Goal: Task Accomplishment & Management: Manage account settings

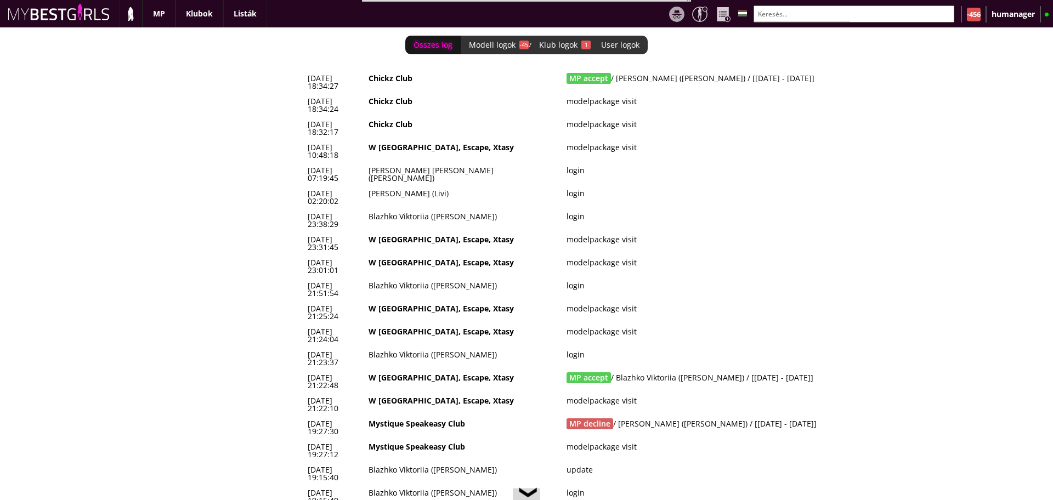
scroll to position [0, 4649]
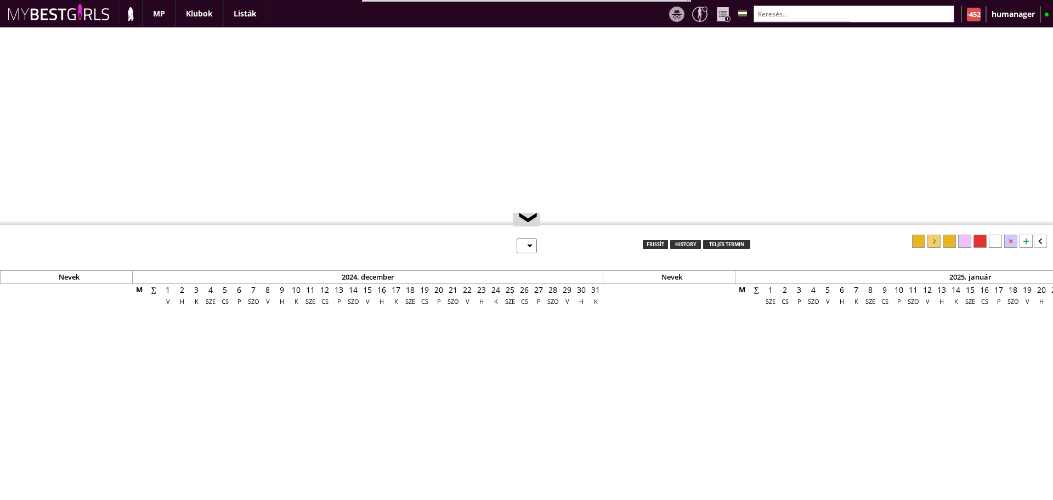
select select "0"
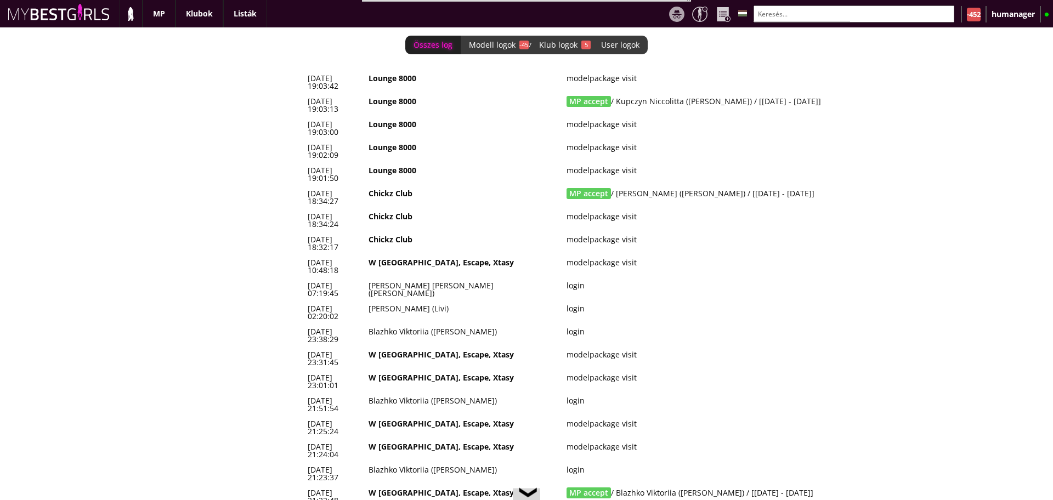
scroll to position [0, 4649]
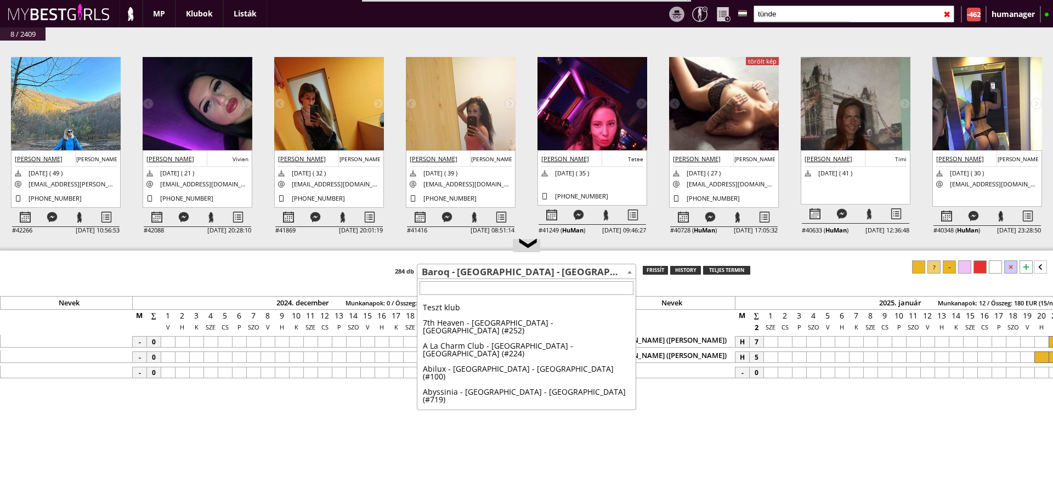
select select "724"
type input "[GEOGRAPHIC_DATA]"
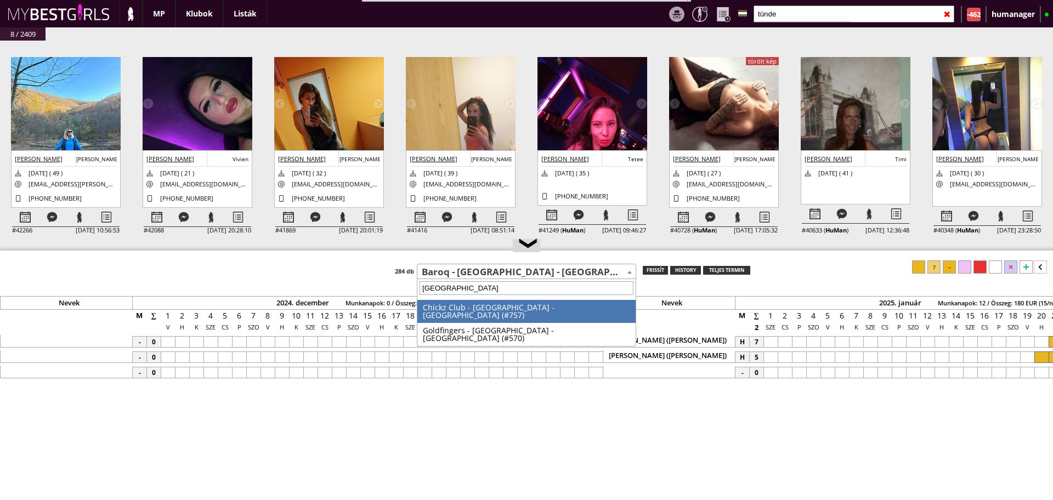
scroll to position [0, 4635]
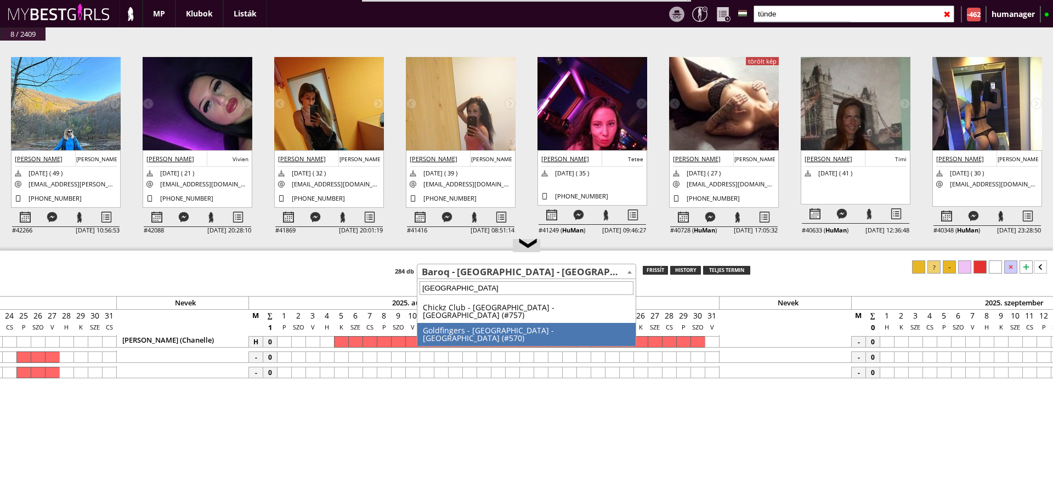
select select "570"
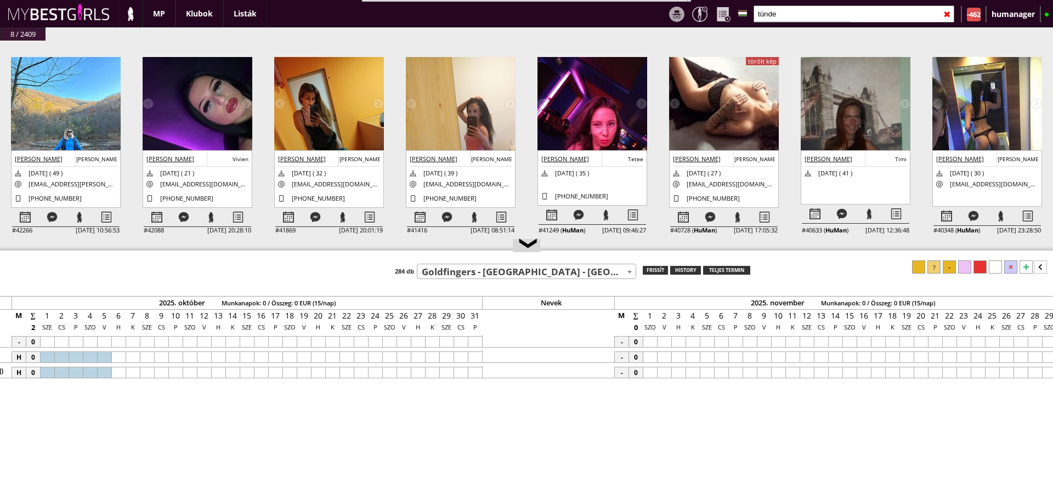
scroll to position [0, 6143]
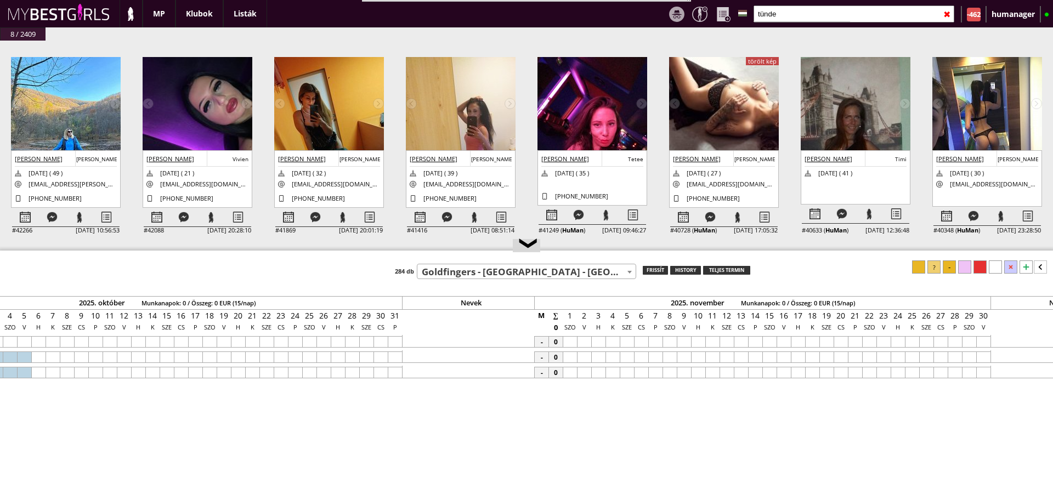
click at [457, 279] on body "Stage name: Anastasia Born country: Latvia Nationality: Latvian Age: 26 Languag…" at bounding box center [526, 250] width 1053 height 500
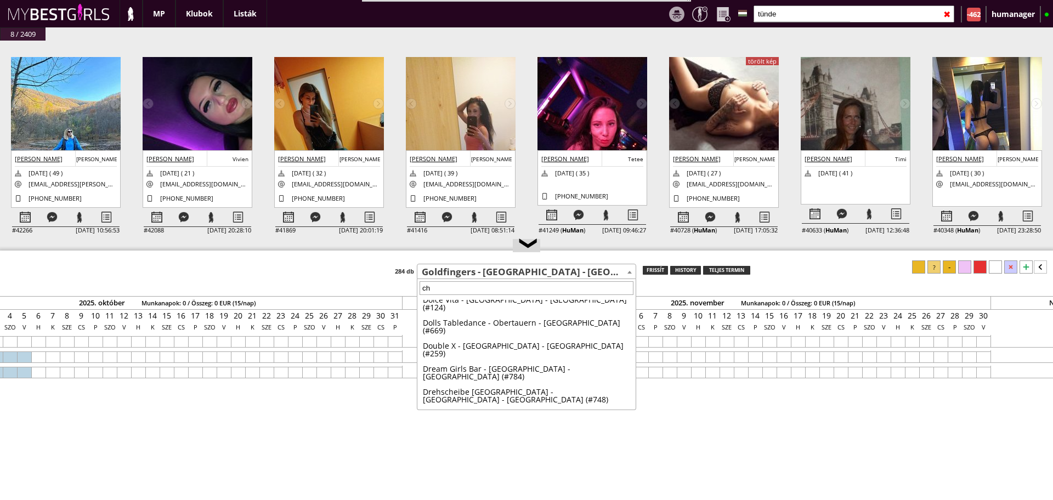
scroll to position [215, 0]
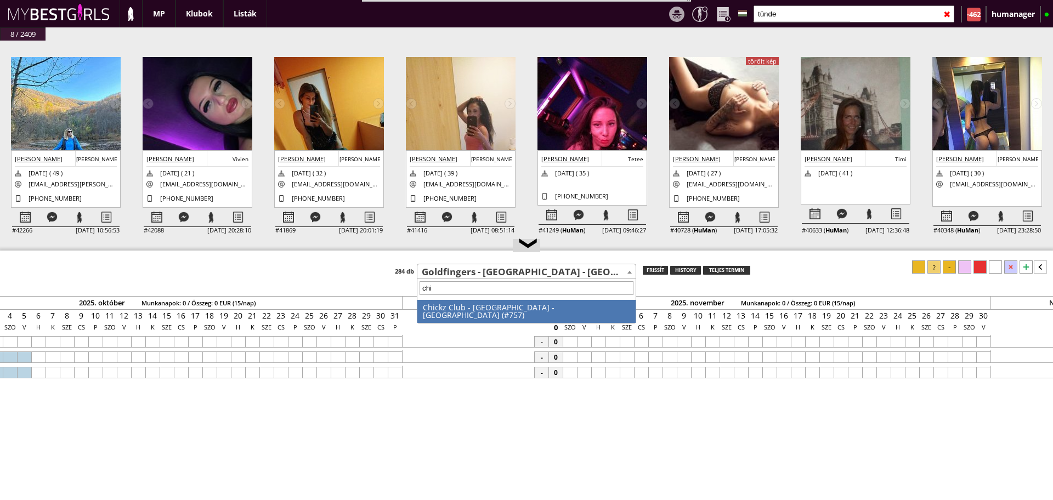
type input "chic"
select select "757"
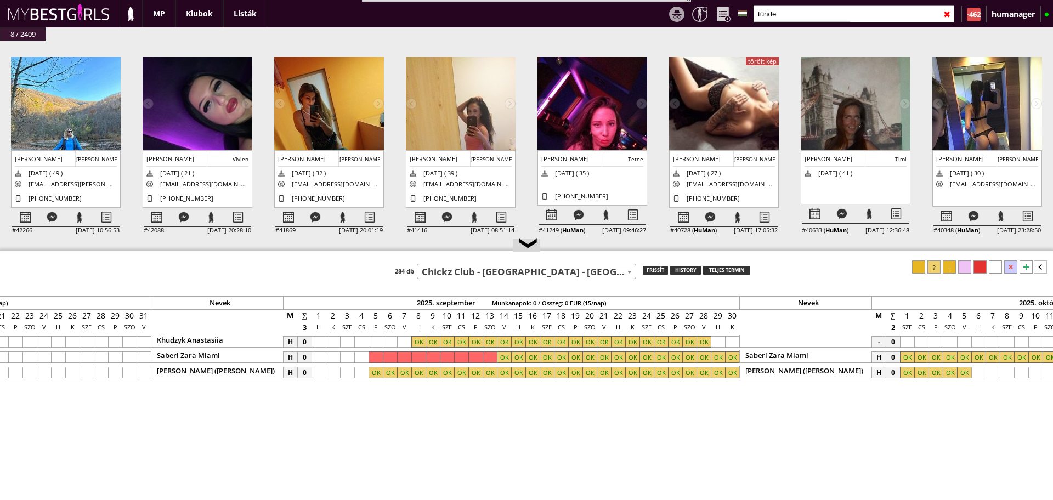
scroll to position [0, 5091]
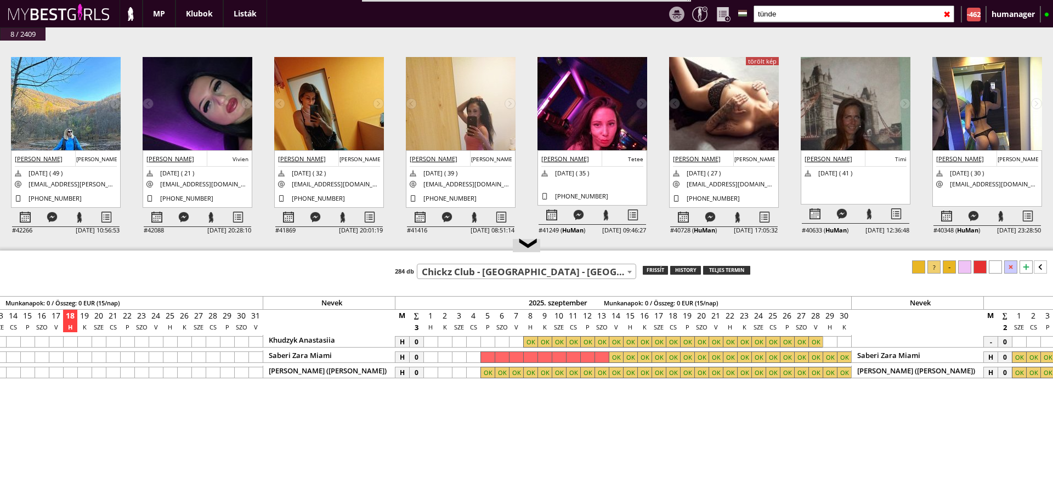
click at [484, 273] on span "Chickz Club - [GEOGRAPHIC_DATA] - [GEOGRAPHIC_DATA] (#757)" at bounding box center [526, 271] width 218 height 15
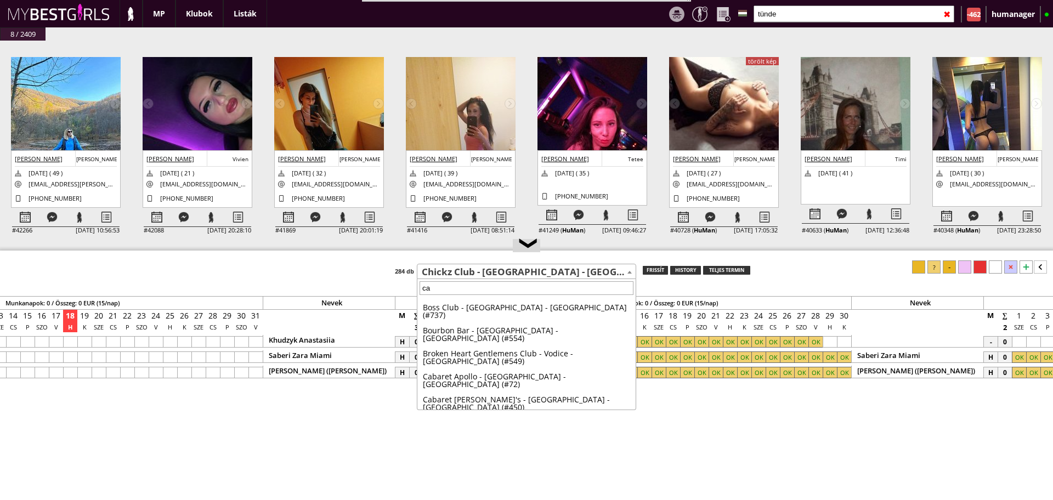
scroll to position [0, 0]
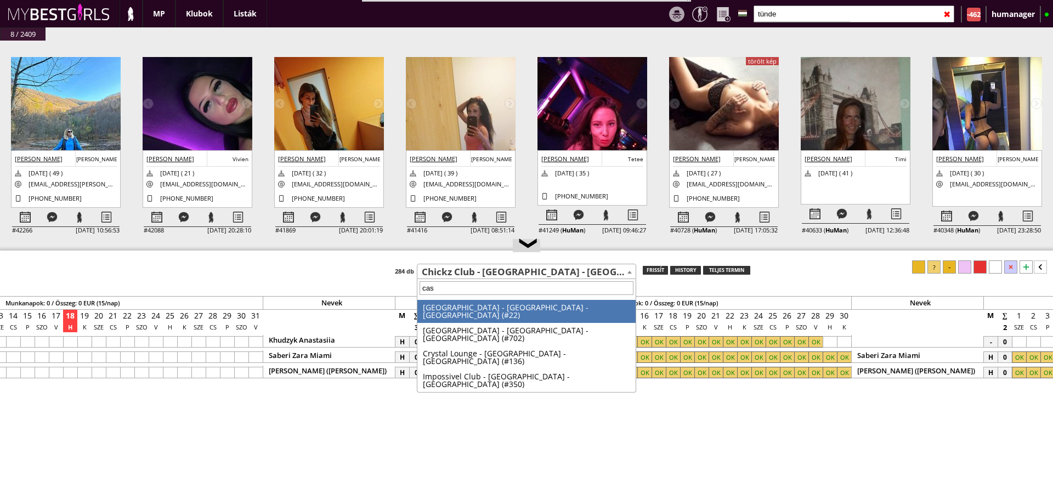
type input "casa"
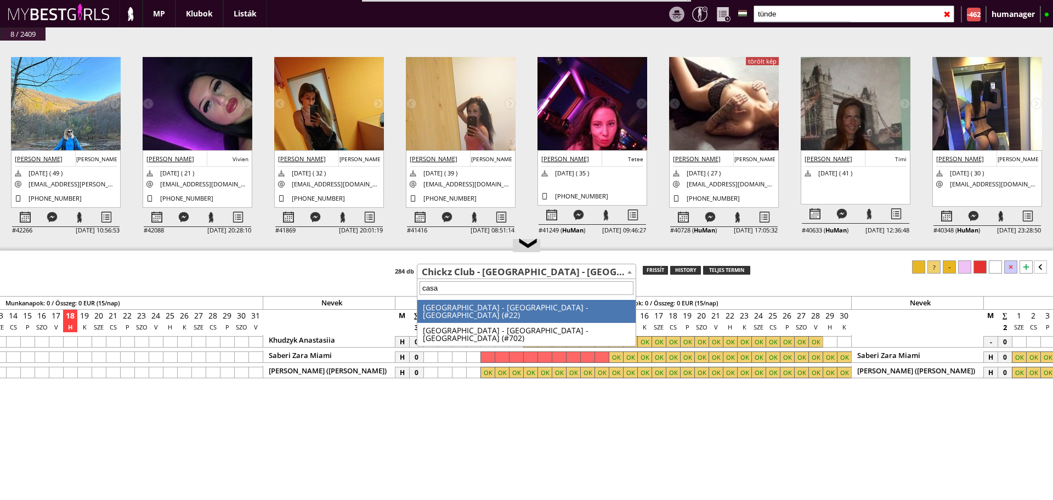
select select "22"
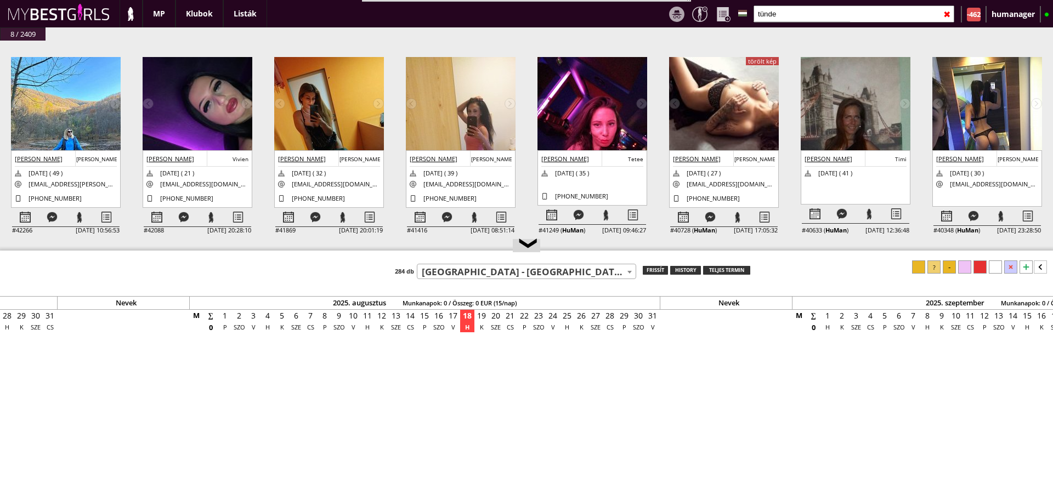
scroll to position [0, 4635]
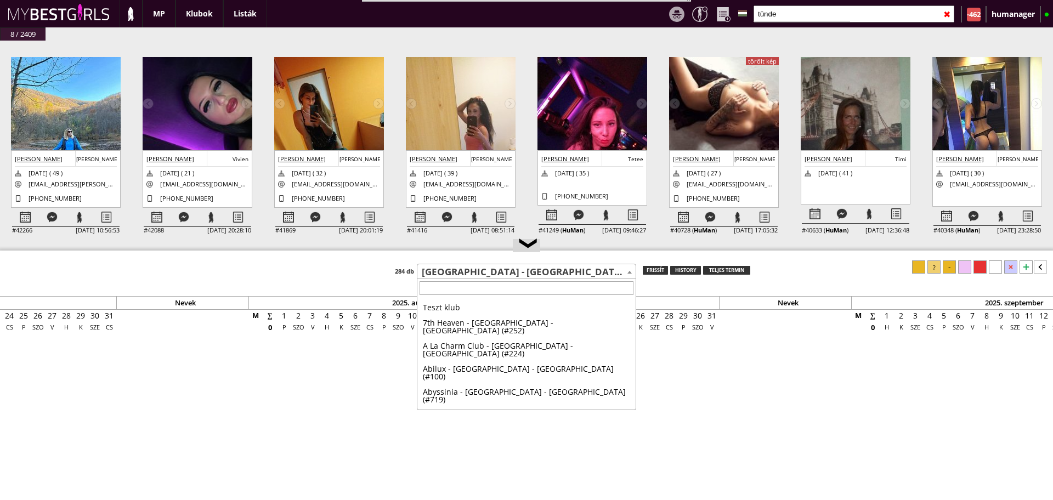
click at [484, 273] on span "[GEOGRAPHIC_DATA] - [GEOGRAPHIC_DATA] - [GEOGRAPHIC_DATA] (#22)" at bounding box center [526, 271] width 218 height 15
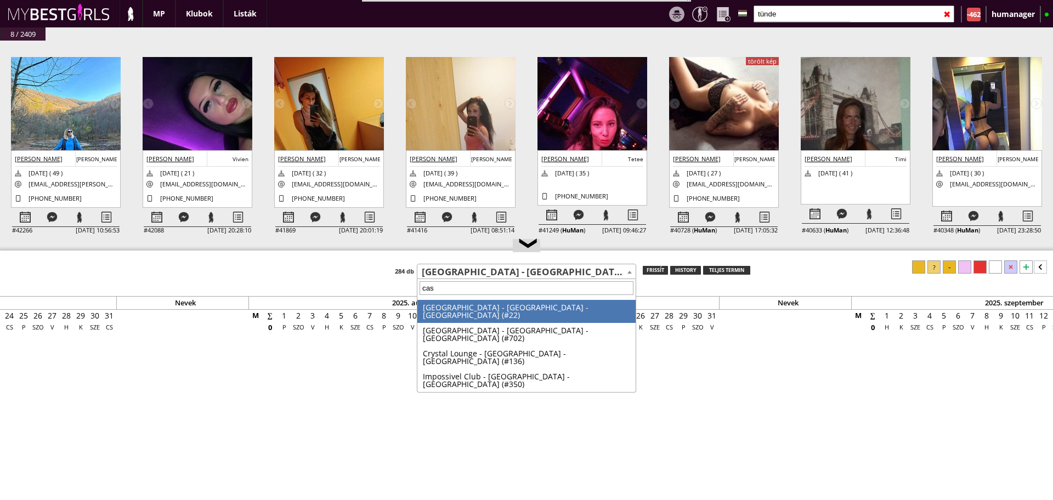
scroll to position [0, 0]
type input "casa"
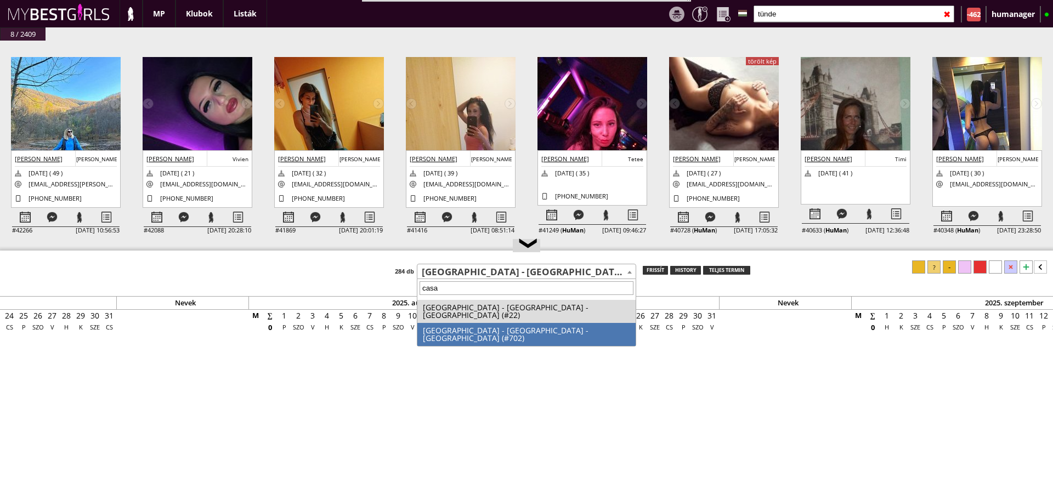
select select "702"
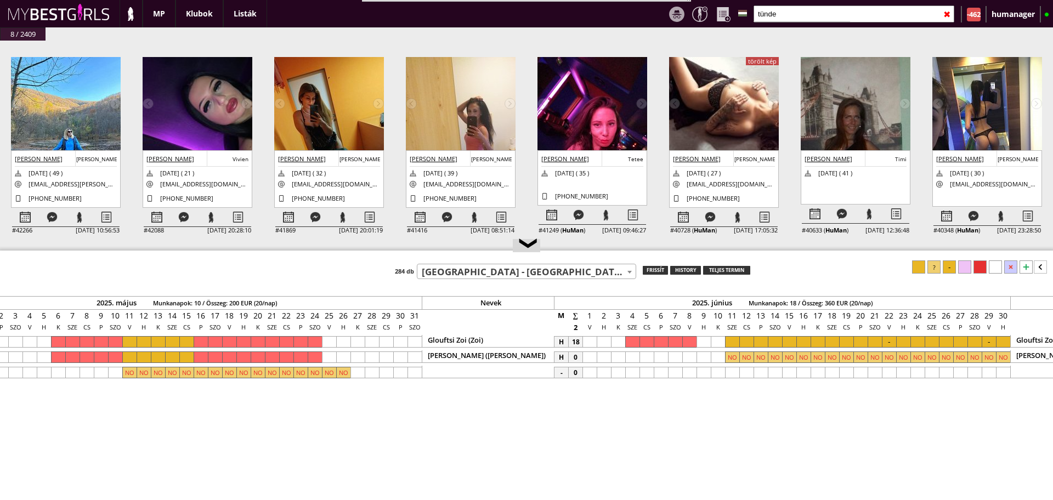
scroll to position [0, 2837]
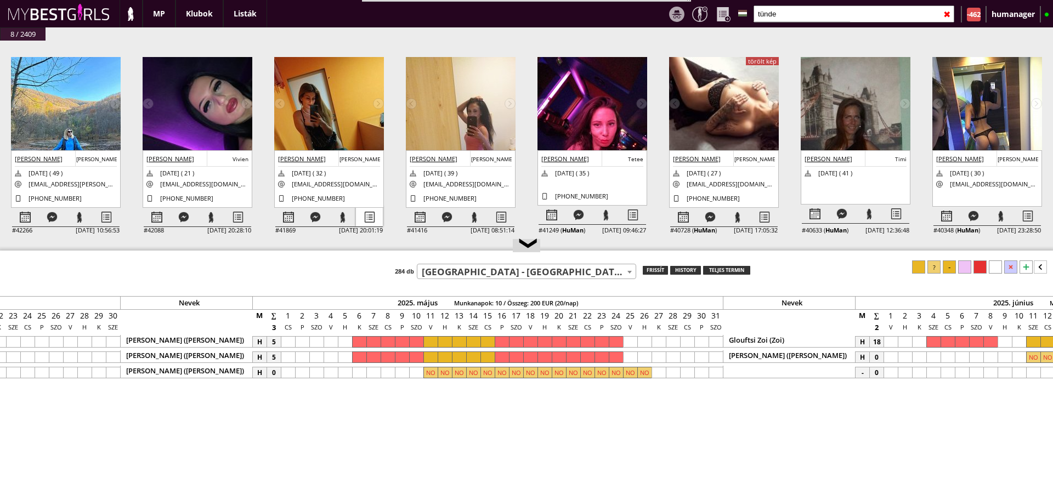
click at [368, 213] on div at bounding box center [369, 217] width 27 height 19
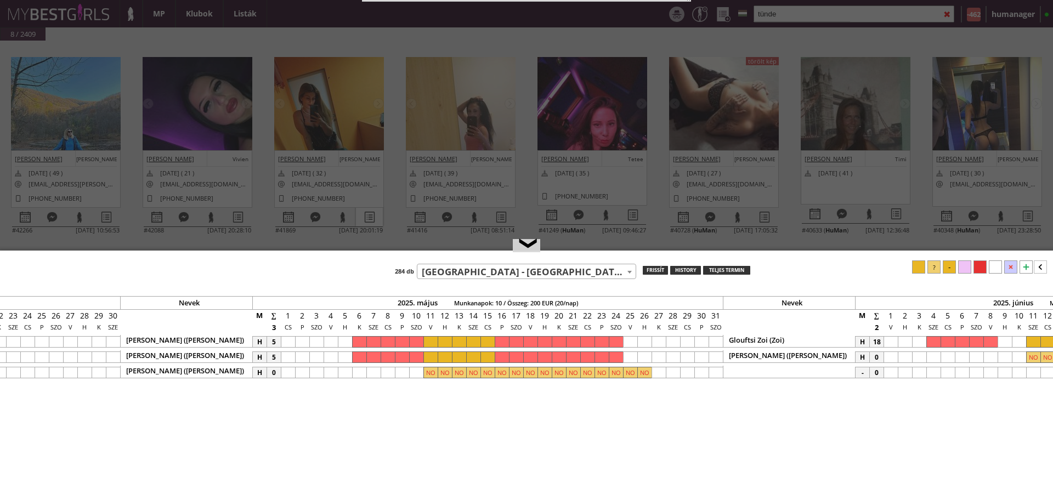
select select "haladó"
select select "aktív"
select select "[PERSON_NAME]"
select select "2"
select select "1"
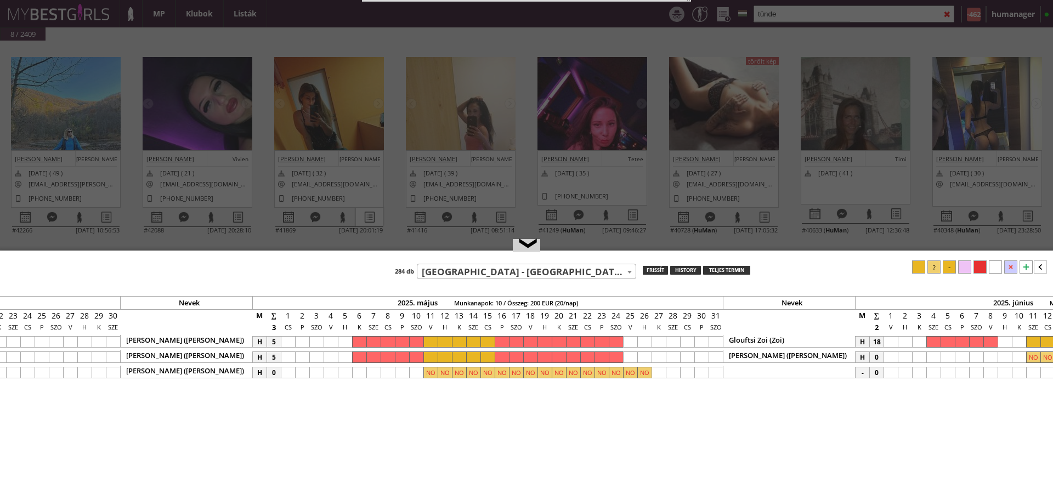
select select "1"
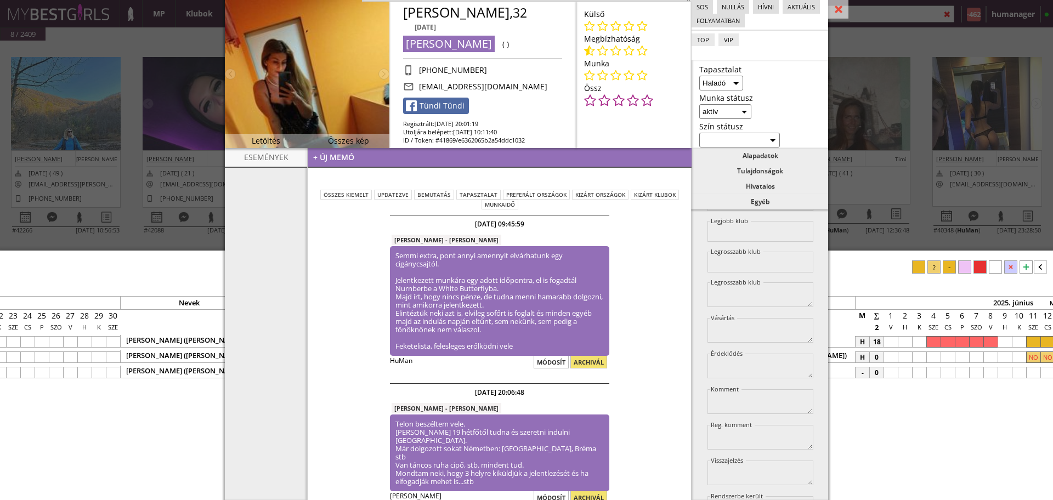
scroll to position [1468, 0]
click at [841, 8] on div at bounding box center [838, 9] width 20 height 19
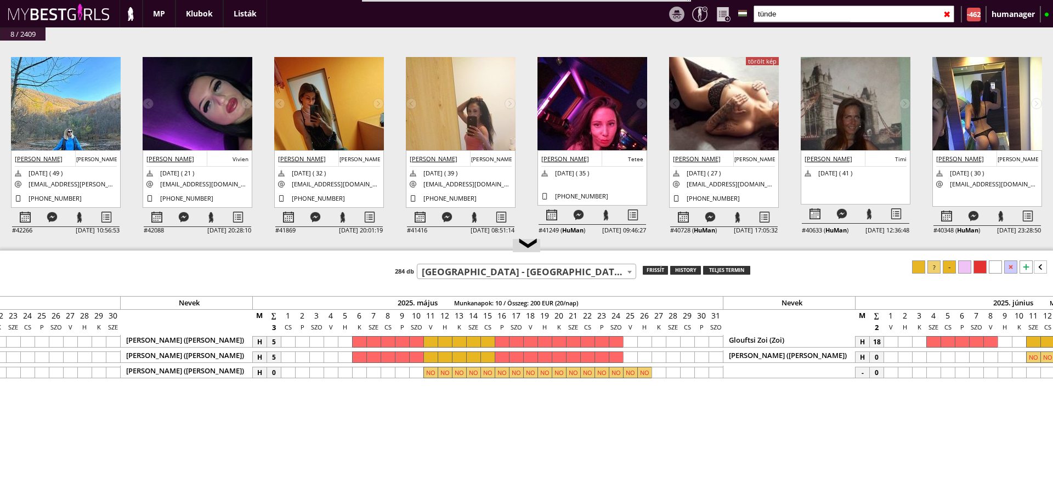
click at [878, 19] on input "tünde" at bounding box center [854, 13] width 201 height 17
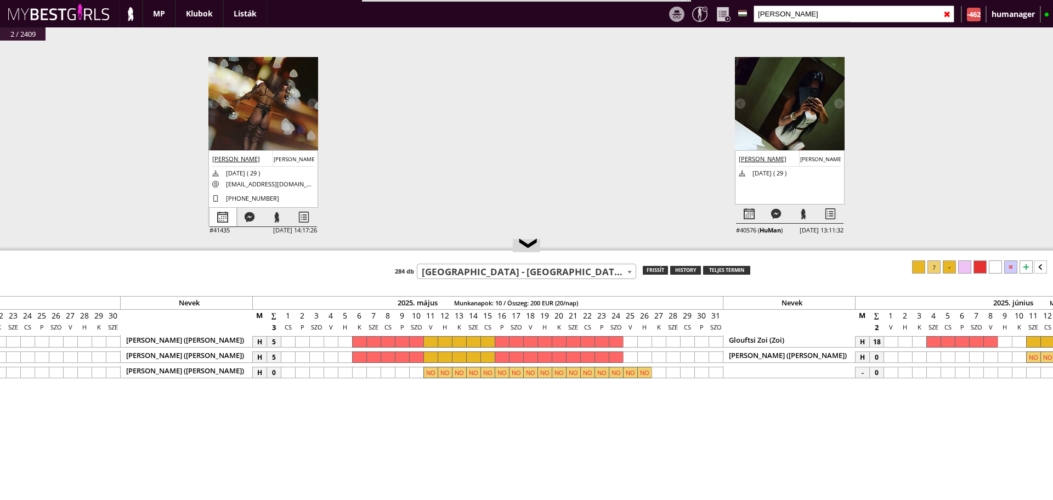
type input "mihál"
click at [214, 211] on div at bounding box center [223, 217] width 27 height 19
select select "0"
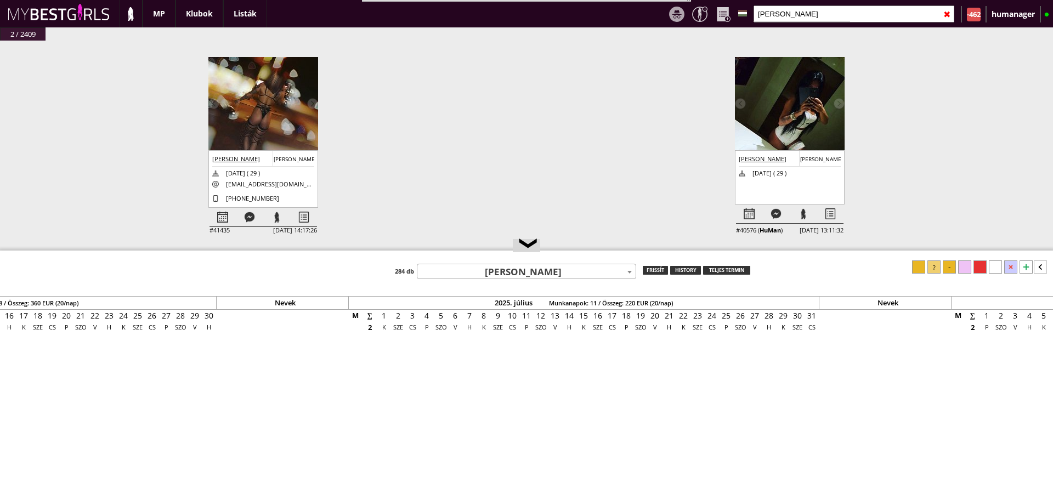
scroll to position [0, 4635]
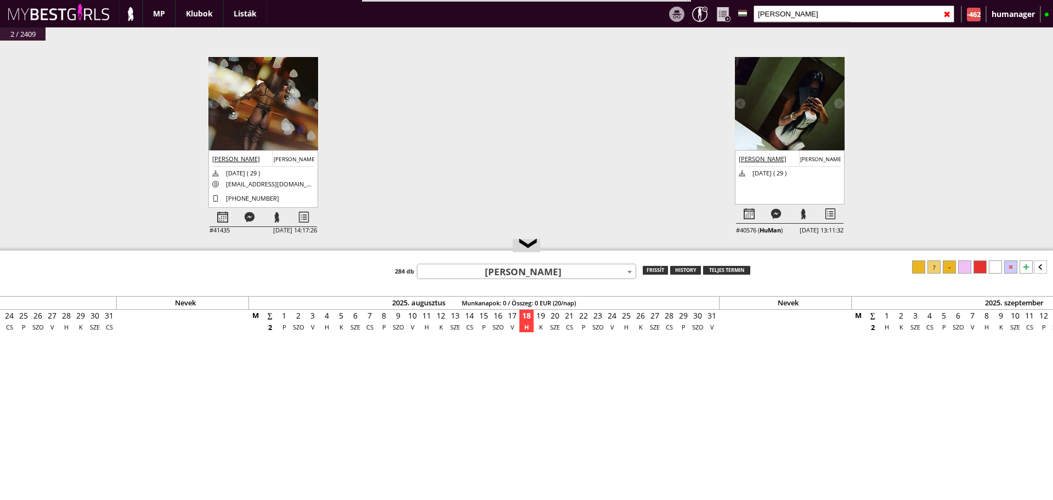
click at [702, 19] on div at bounding box center [699, 14] width 15 height 15
click at [830, 216] on div at bounding box center [830, 214] width 27 height 19
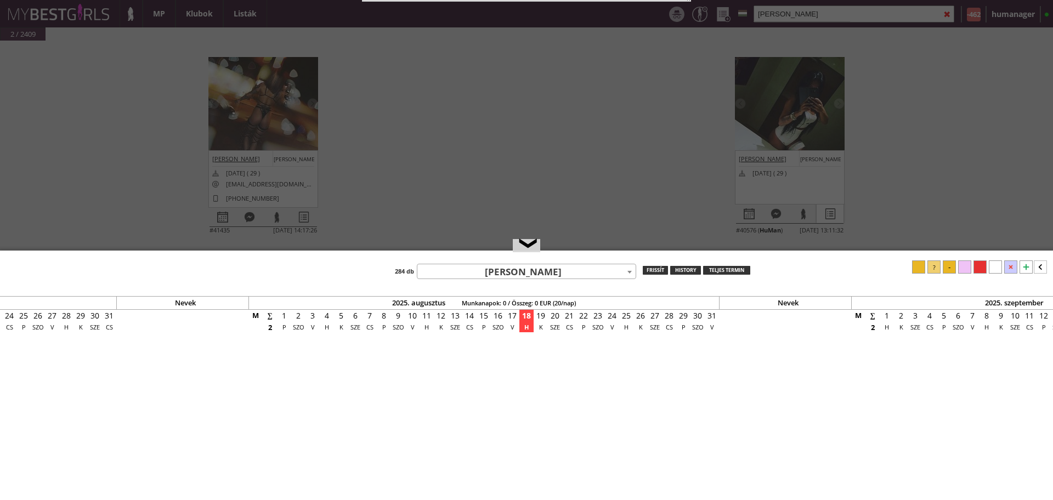
select select "haladó"
select select "aktív"
select select "[PERSON_NAME]"
select select "2"
select select "1"
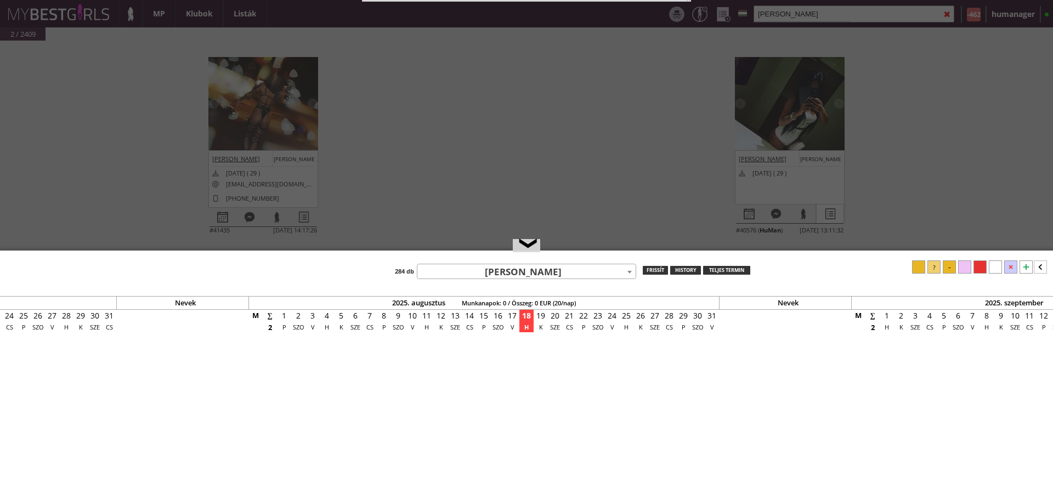
select select "1"
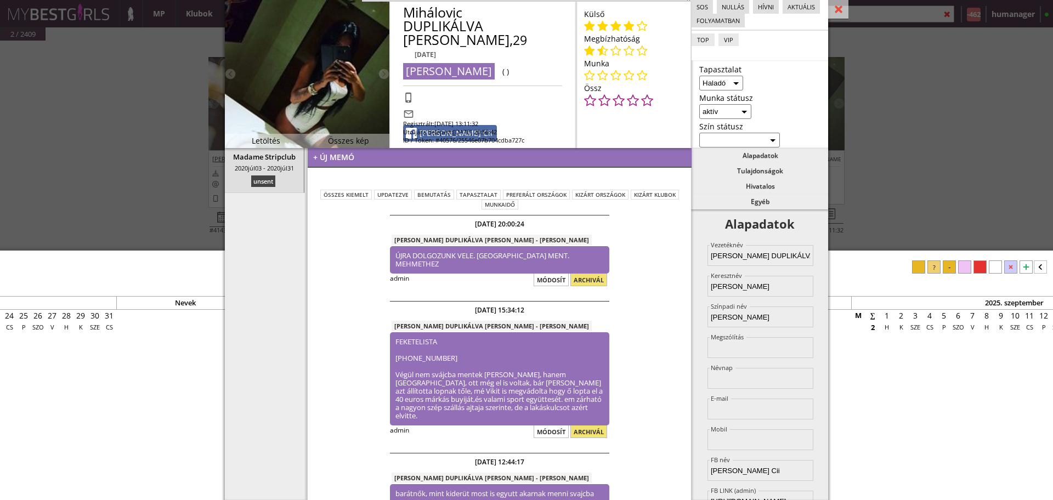
click at [867, 163] on div "#42434 2025-08-18 19:15:40 Blazhko Viktoriia Margo 2000-07-08 ( 25 ) blazhkovik…" at bounding box center [526, 152] width 1053 height 222
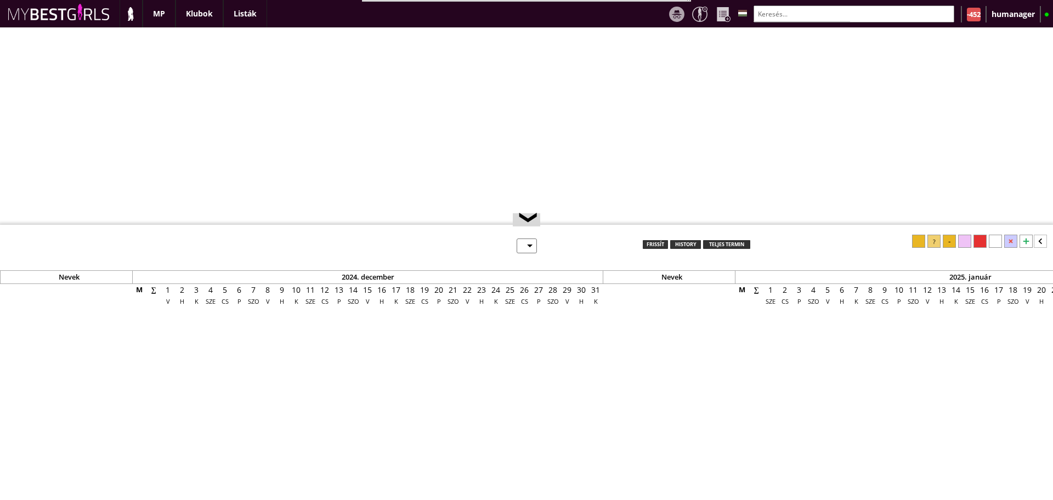
select select "0"
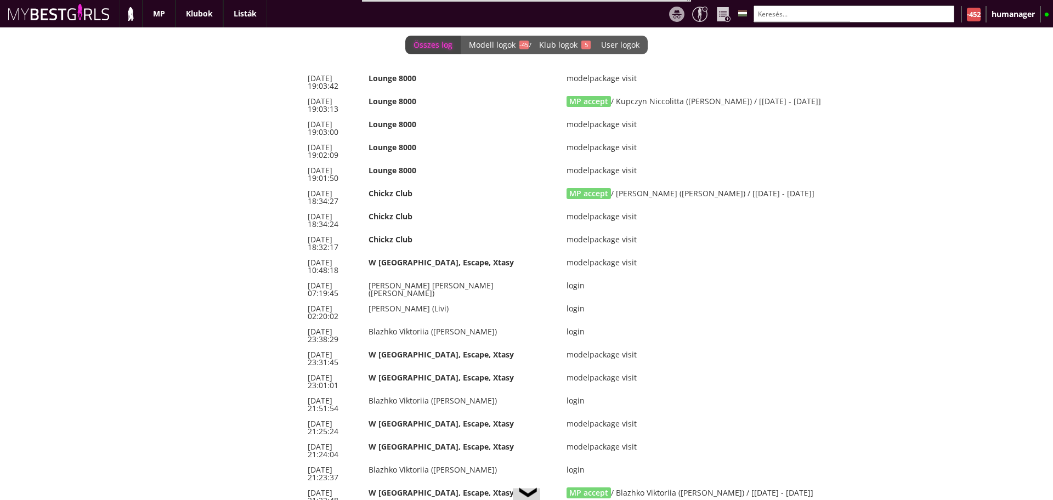
scroll to position [0, 4649]
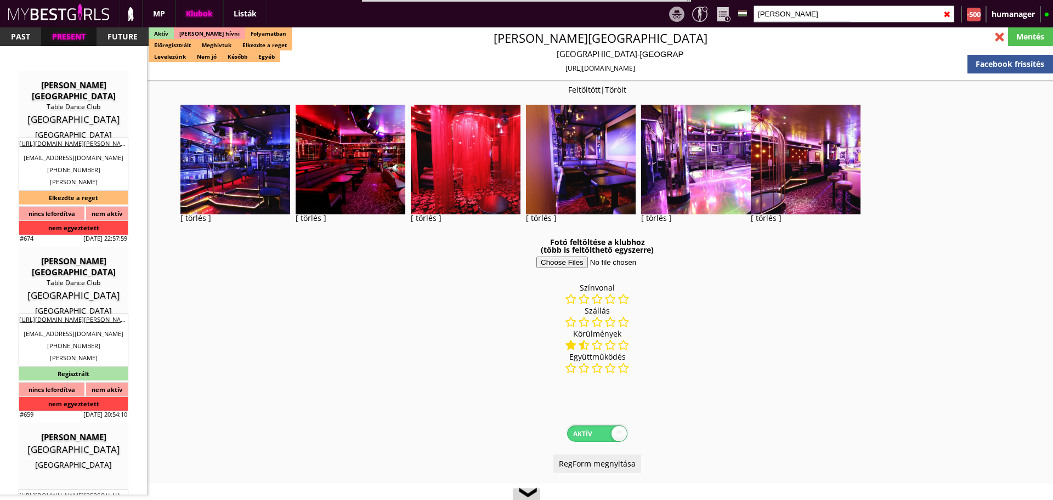
select select "343"
select select "reg"
select select "months"
select select "weeks"
select select "0"
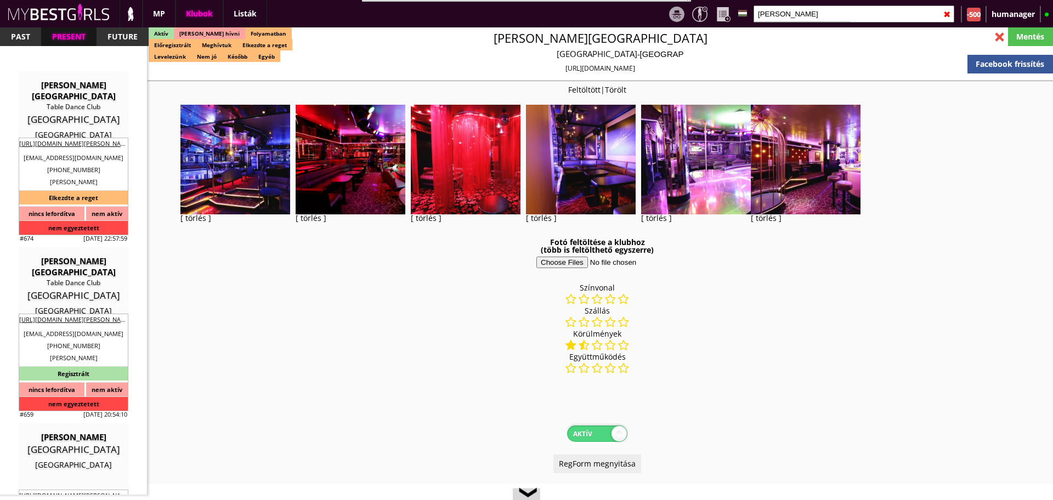
select select "0"
select select "room"
select select "weekly"
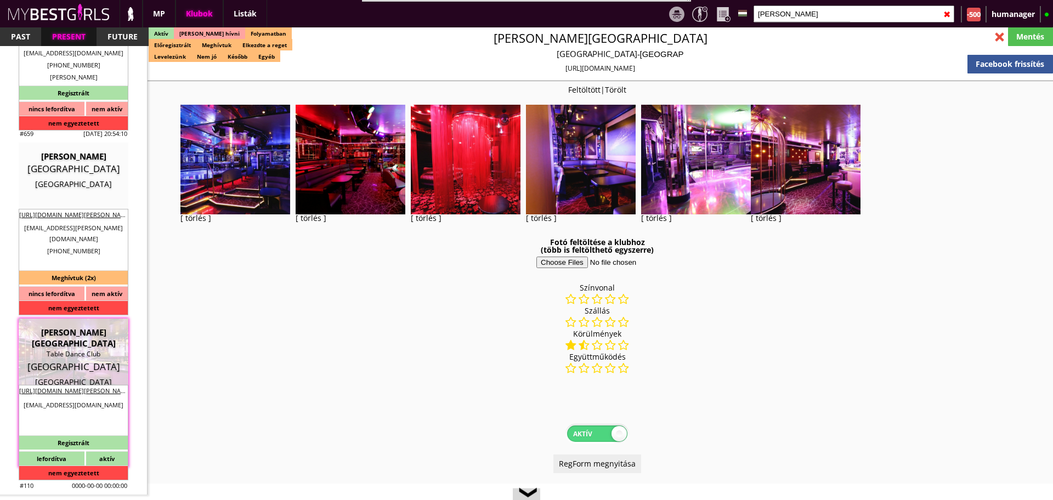
scroll to position [2080, 0]
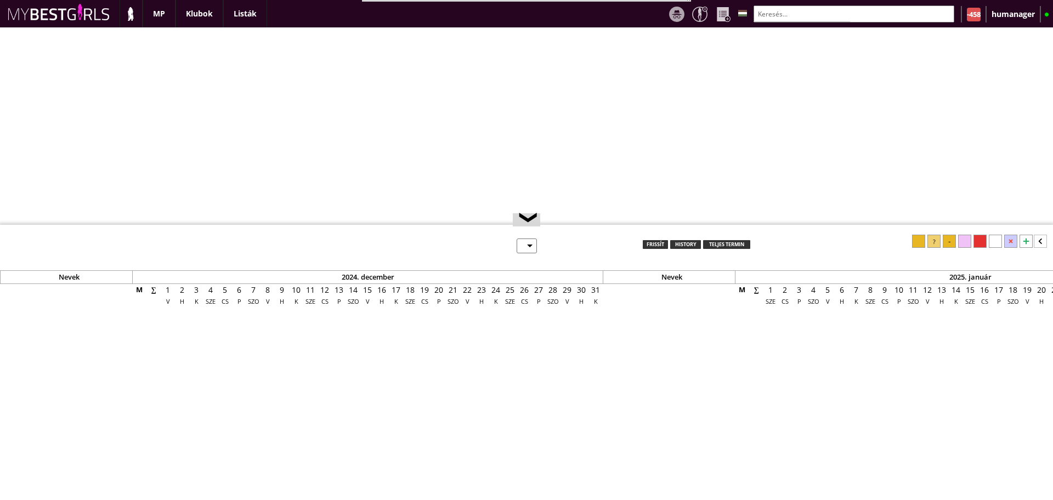
select select "0"
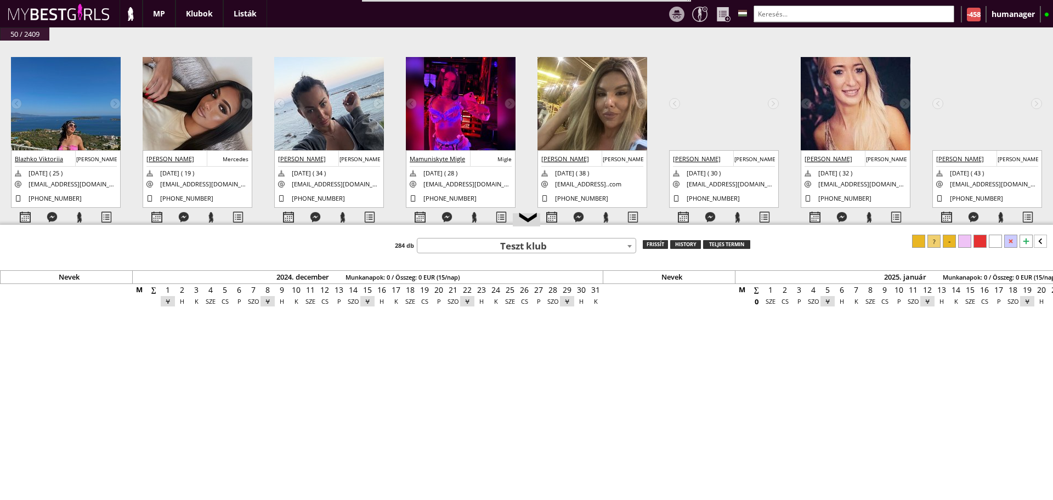
scroll to position [0, 4649]
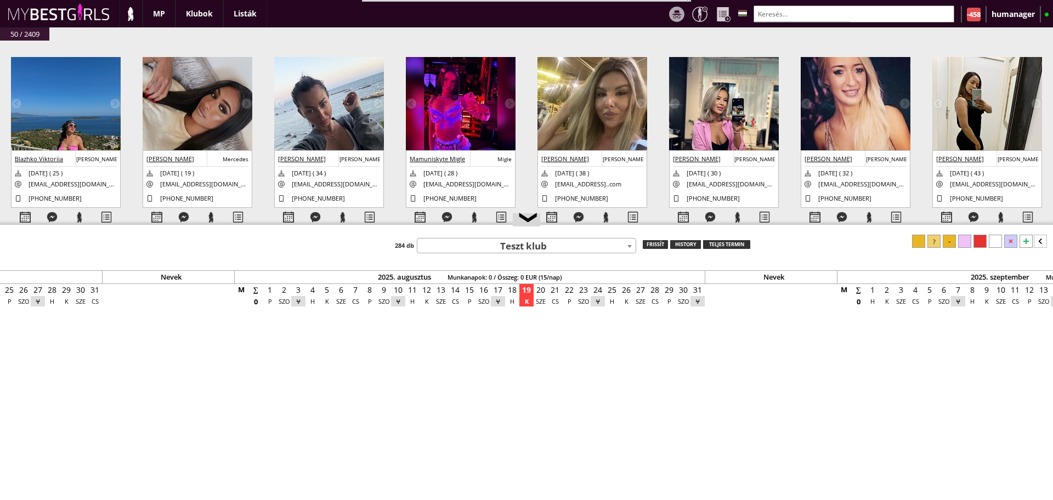
click at [813, 18] on input "text" at bounding box center [854, 13] width 201 height 17
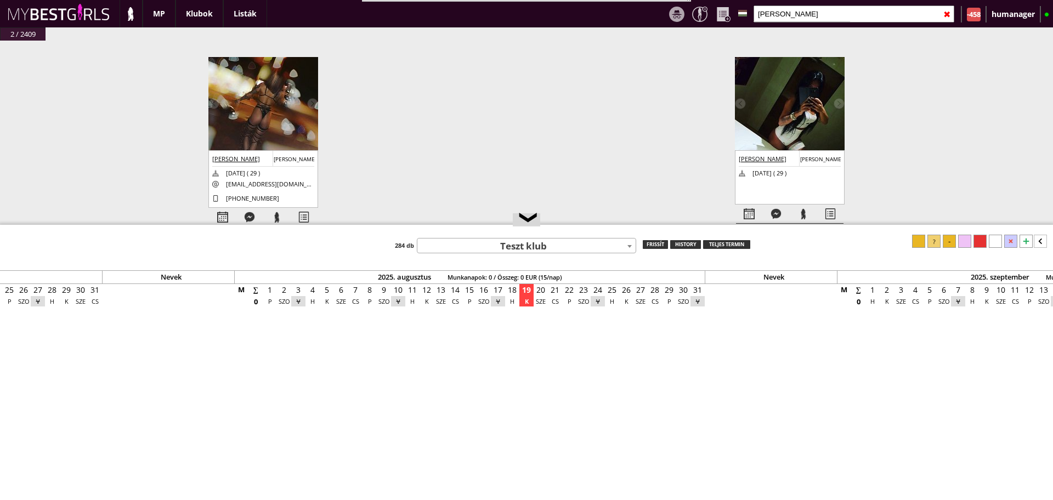
type input "[PERSON_NAME]"
click at [265, 133] on img at bounding box center [263, 112] width 110 height 111
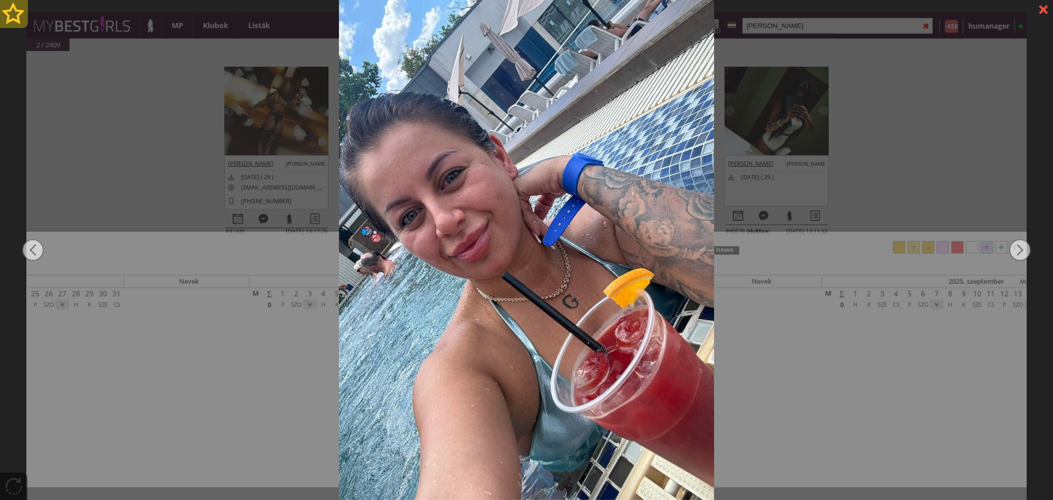
click at [4, 12] on div at bounding box center [14, 14] width 28 height 28
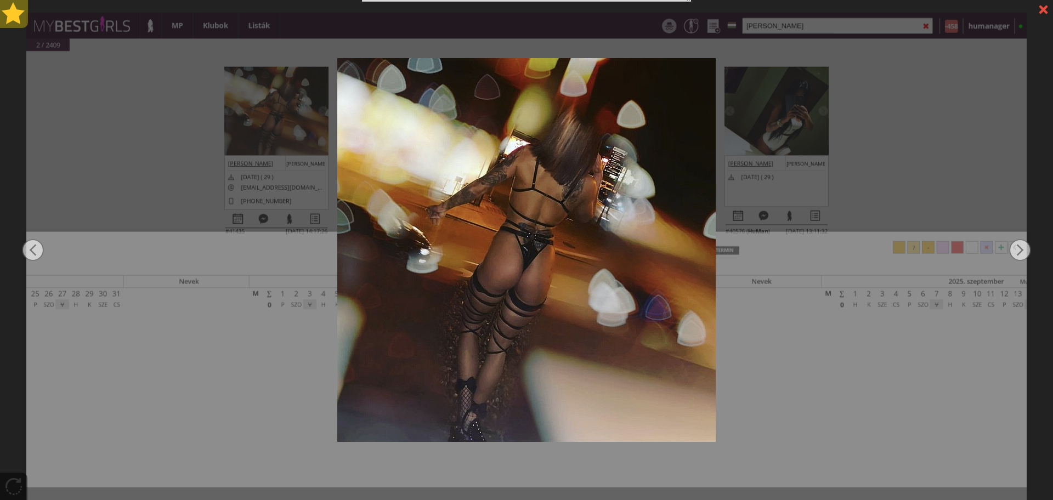
click at [4, 12] on div at bounding box center [14, 14] width 28 height 28
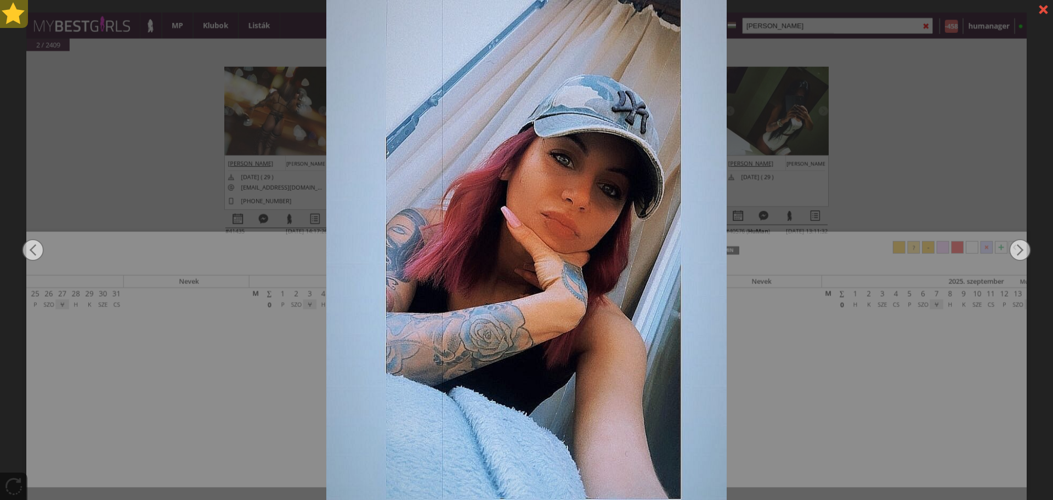
click at [8, 13] on div at bounding box center [14, 14] width 28 height 28
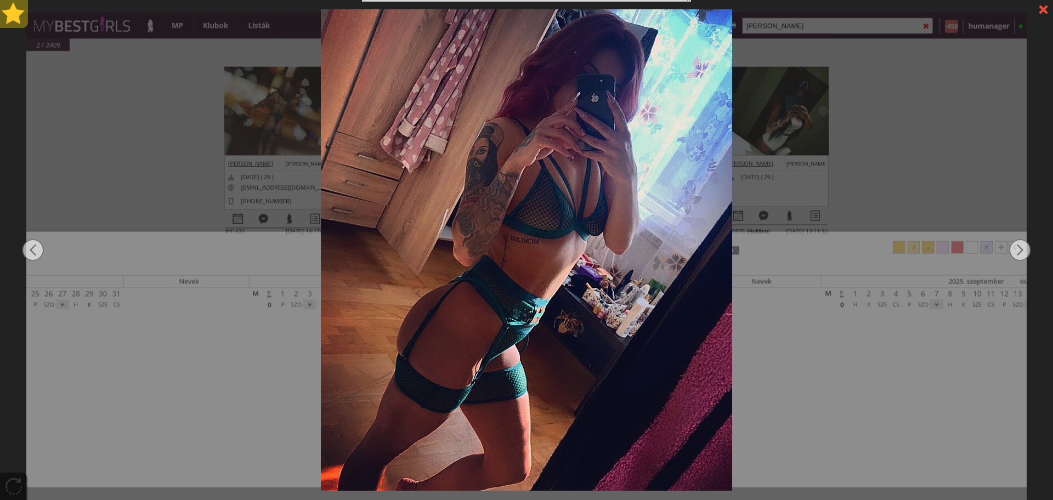
click at [8, 13] on div at bounding box center [14, 14] width 28 height 28
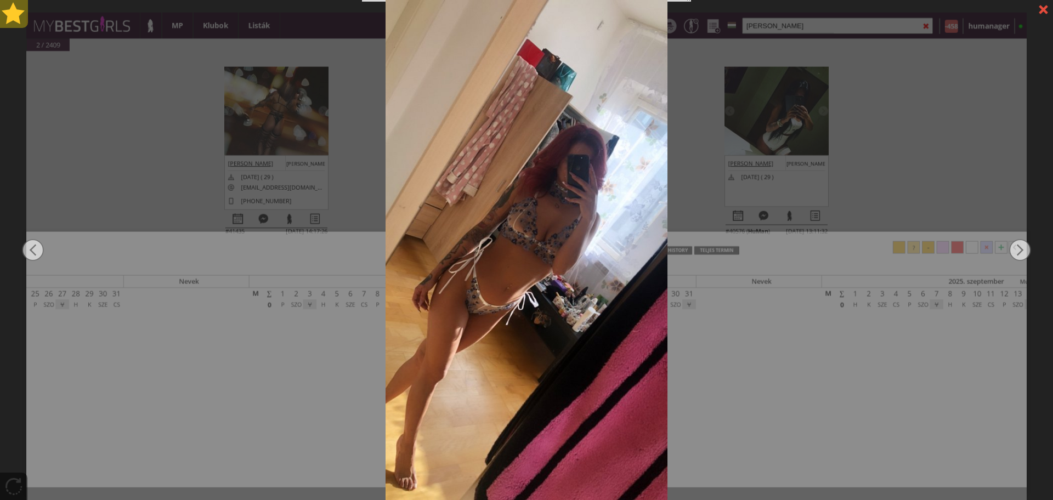
click at [8, 13] on div at bounding box center [14, 14] width 28 height 28
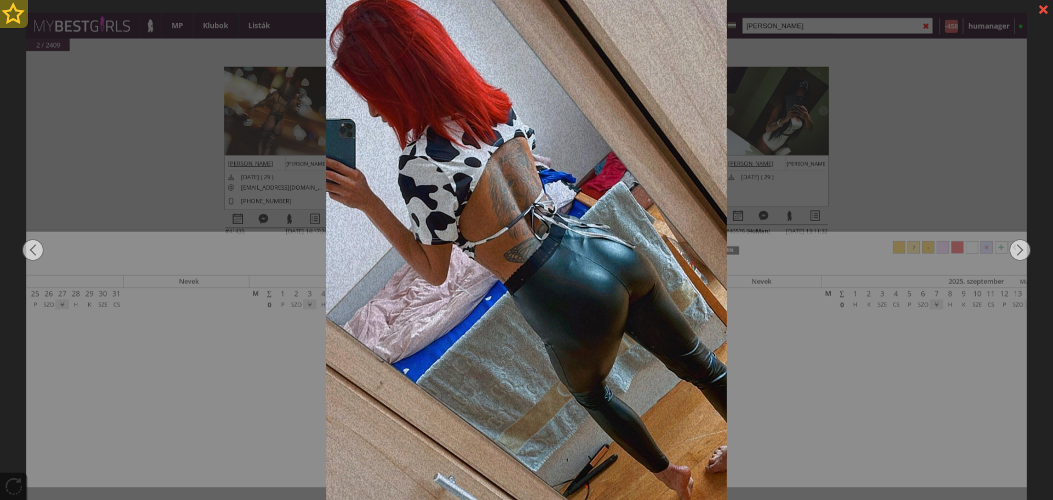
click at [8, 13] on div at bounding box center [14, 14] width 28 height 28
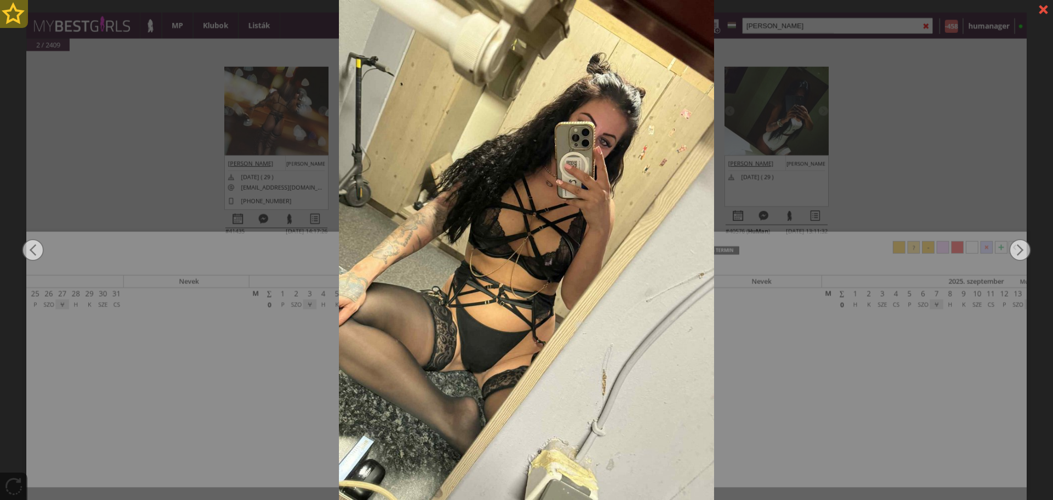
click at [8, 13] on div at bounding box center [14, 14] width 28 height 28
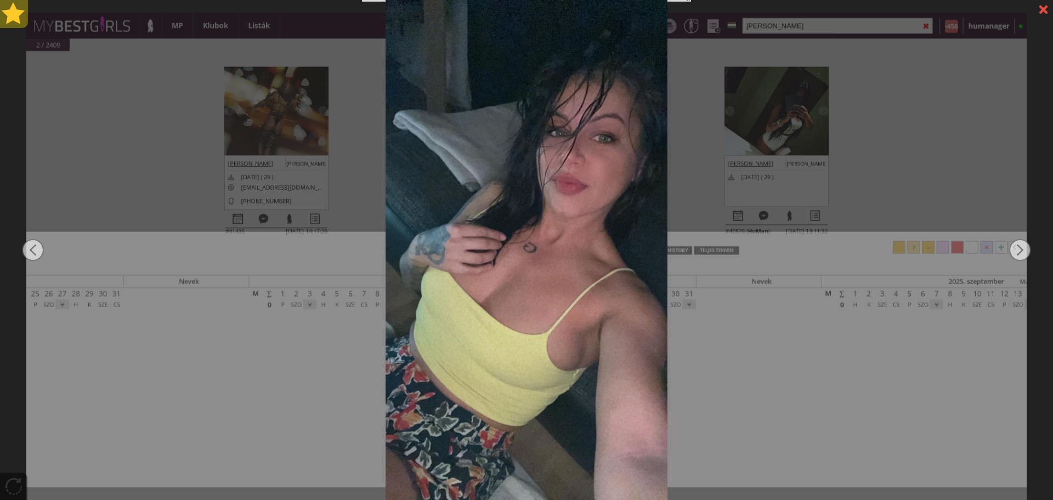
click at [8, 13] on div at bounding box center [14, 14] width 28 height 28
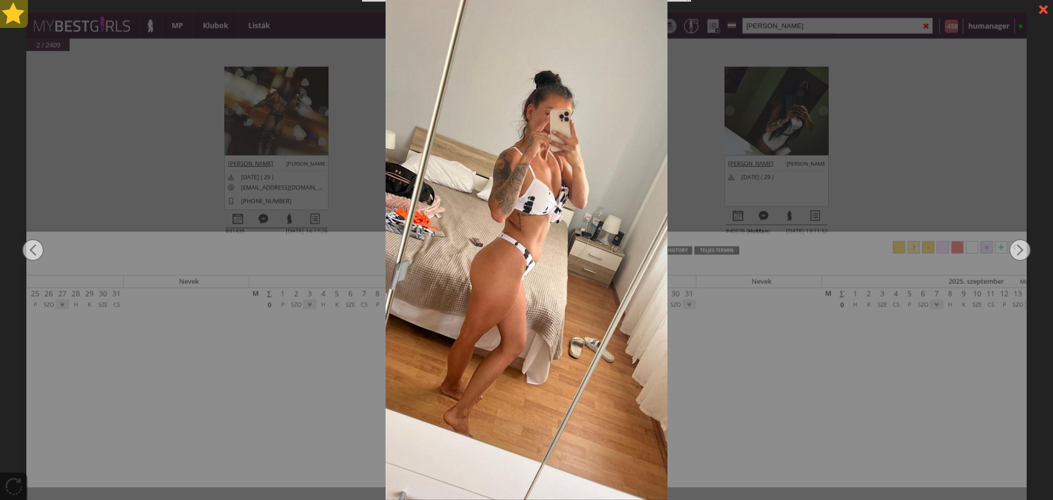
click at [8, 13] on div at bounding box center [14, 14] width 28 height 28
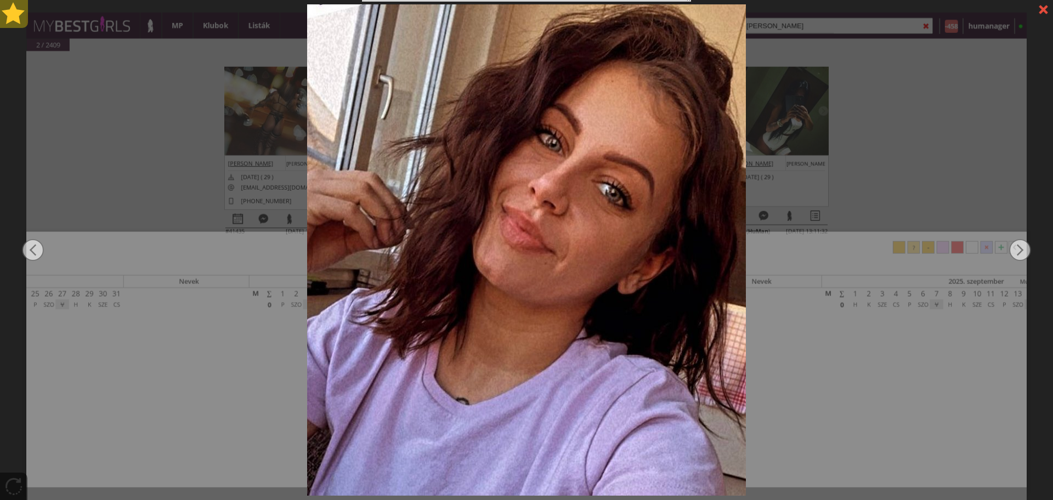
click at [8, 13] on div at bounding box center [14, 14] width 28 height 28
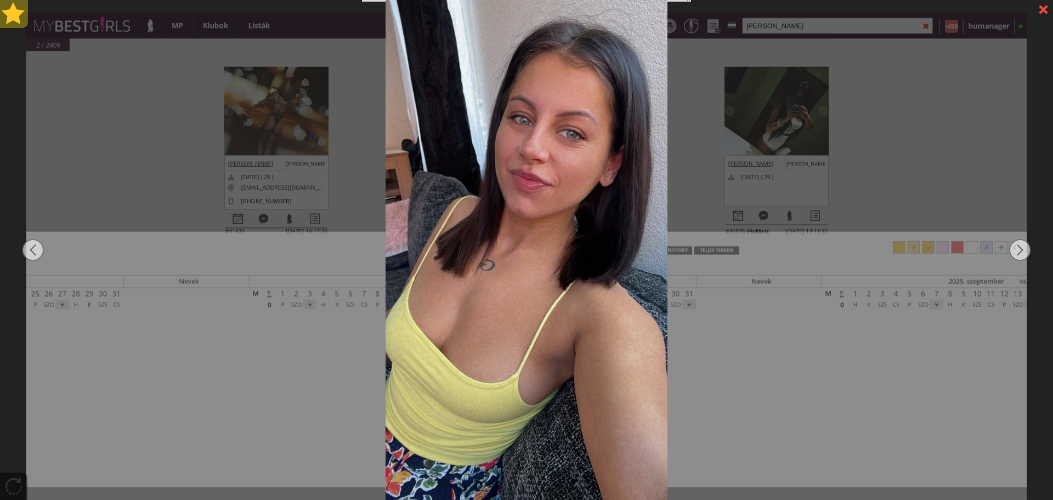
click at [8, 13] on div at bounding box center [14, 14] width 28 height 28
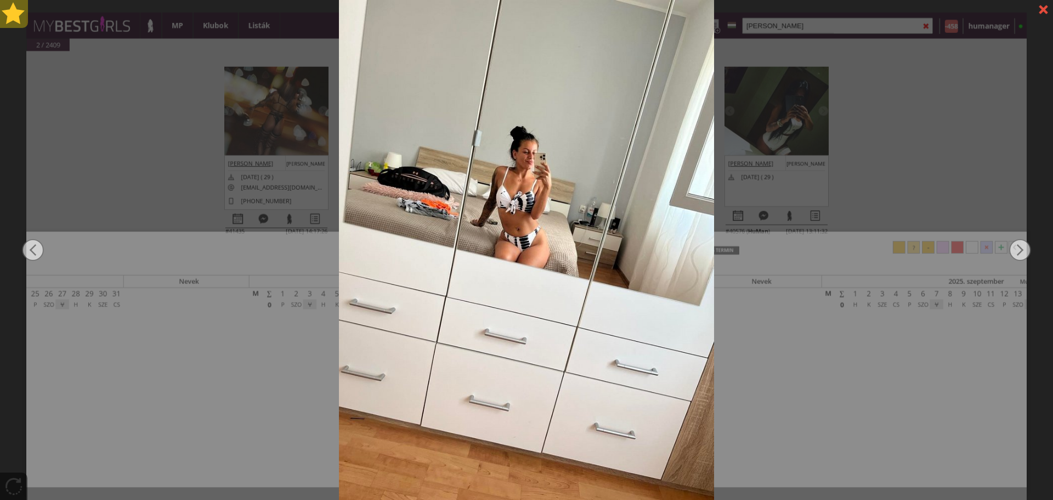
click at [8, 13] on div at bounding box center [14, 14] width 28 height 28
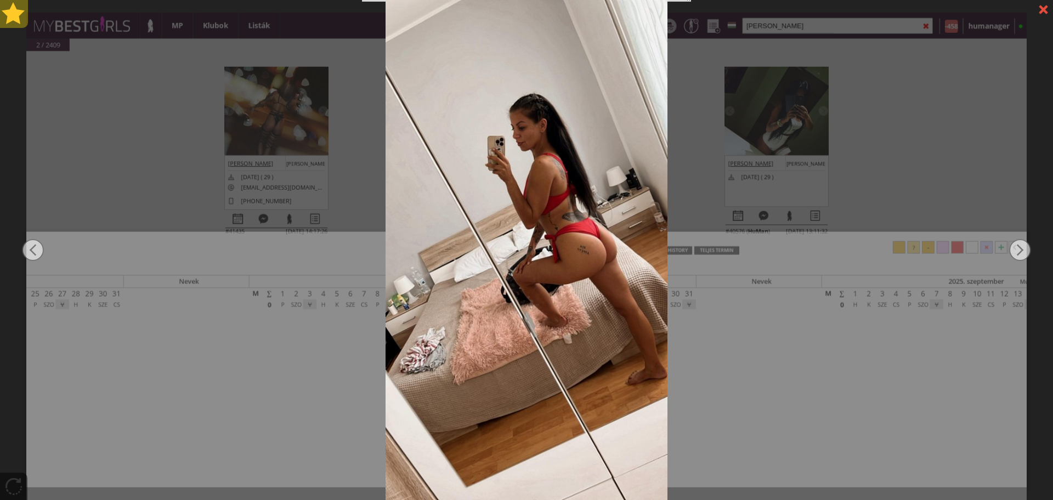
click at [8, 13] on div at bounding box center [14, 14] width 28 height 28
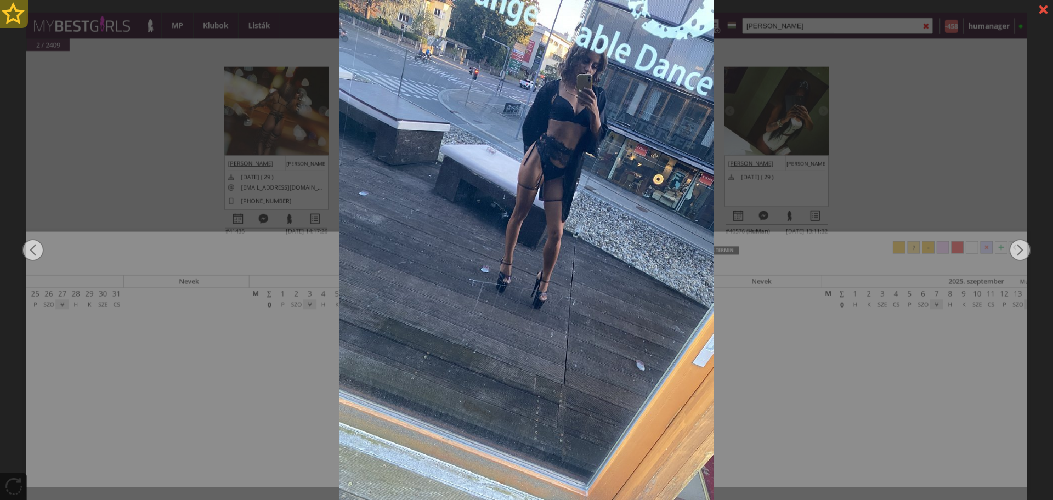
click at [8, 13] on div at bounding box center [14, 14] width 28 height 28
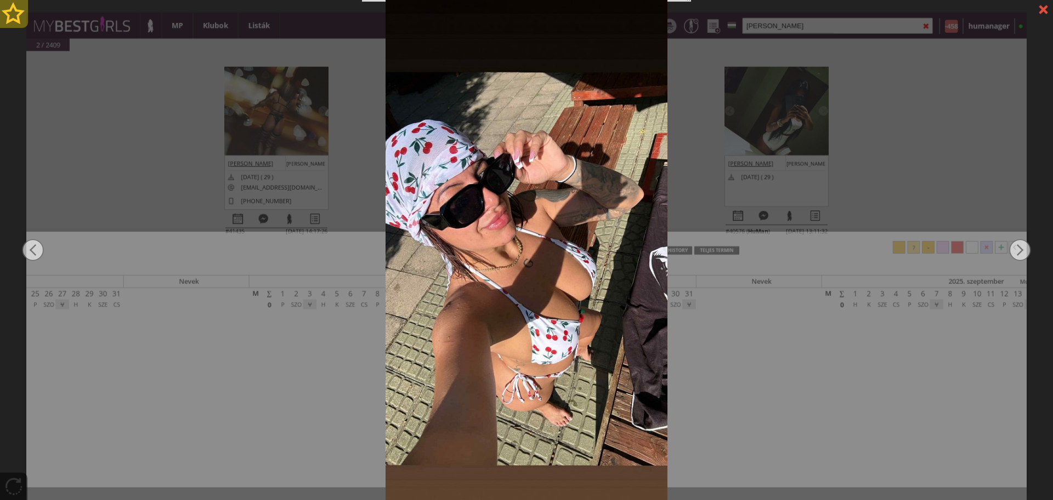
click at [8, 13] on div at bounding box center [14, 14] width 28 height 28
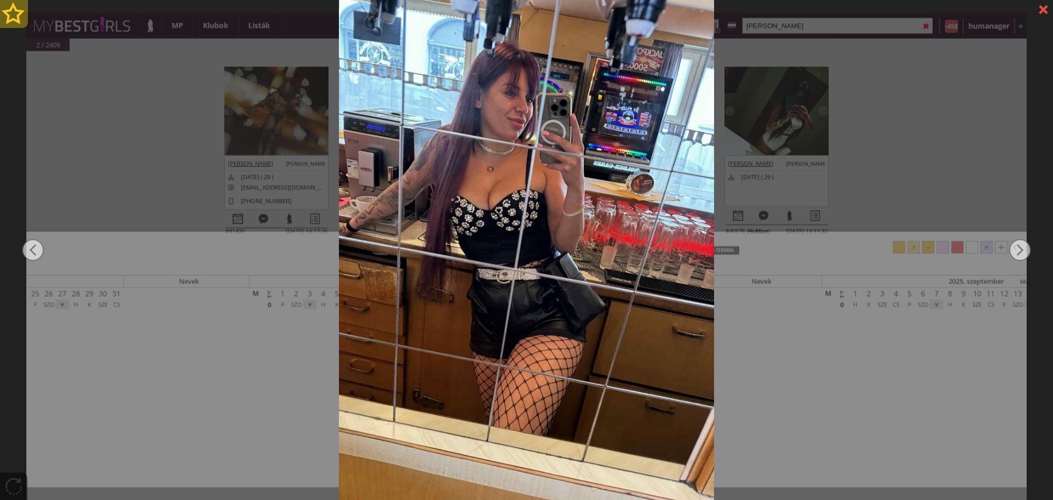
click at [8, 13] on div at bounding box center [14, 14] width 28 height 28
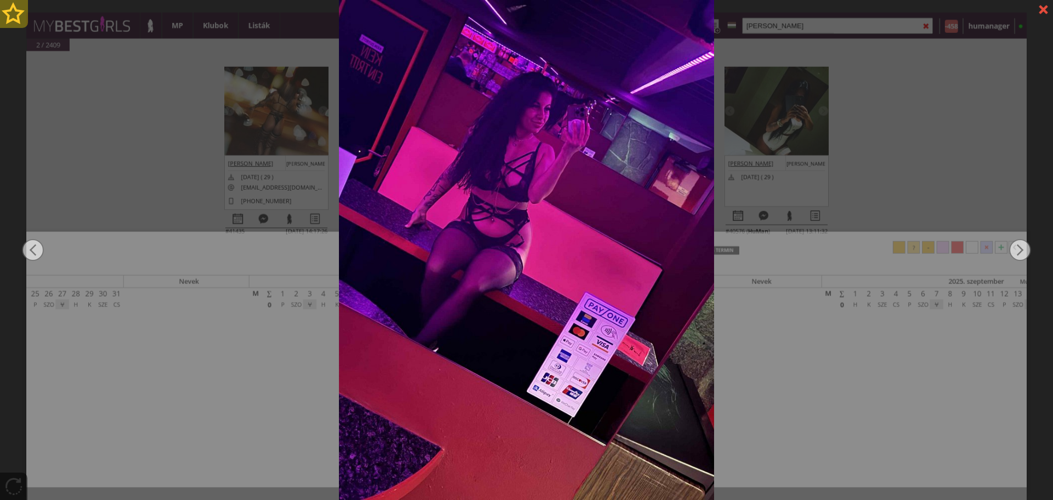
click at [8, 13] on div at bounding box center [14, 14] width 28 height 28
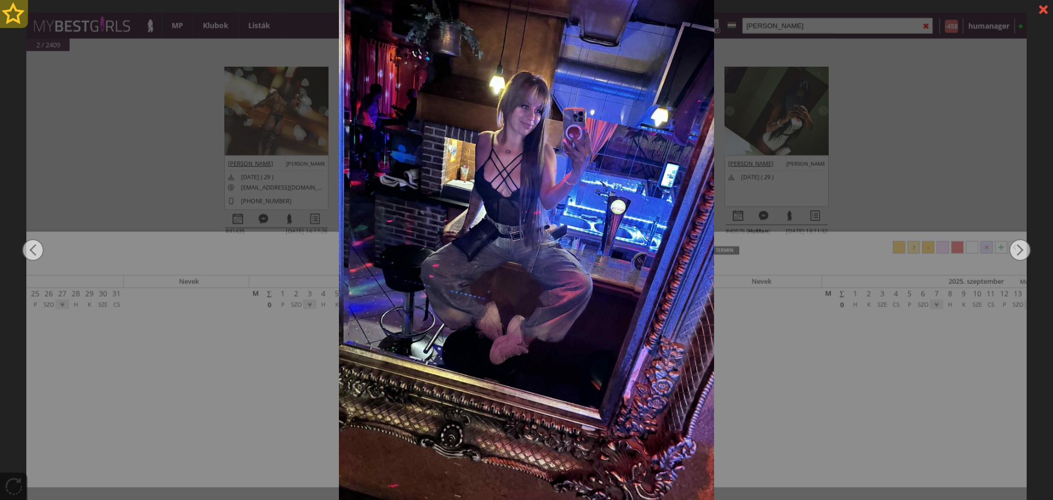
click at [8, 13] on div at bounding box center [14, 14] width 28 height 28
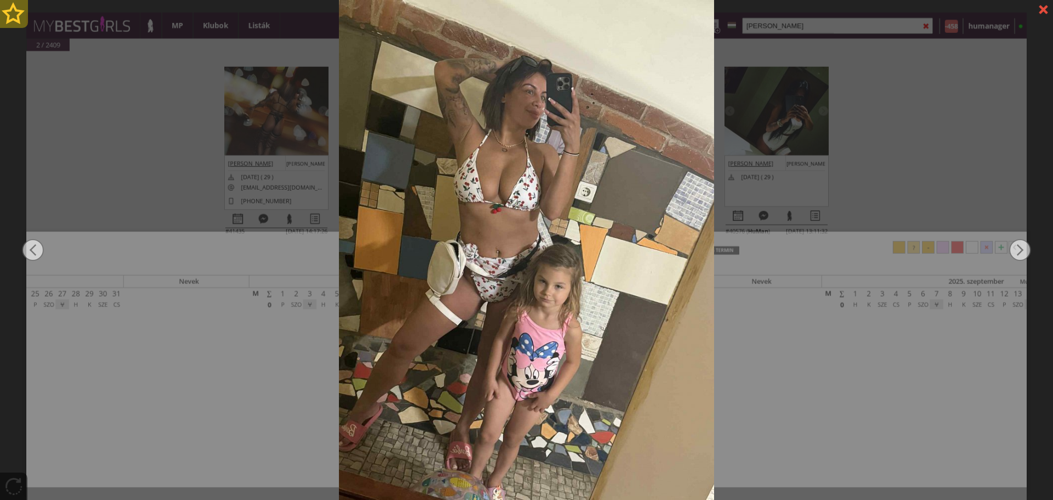
click at [8, 13] on div at bounding box center [14, 14] width 28 height 28
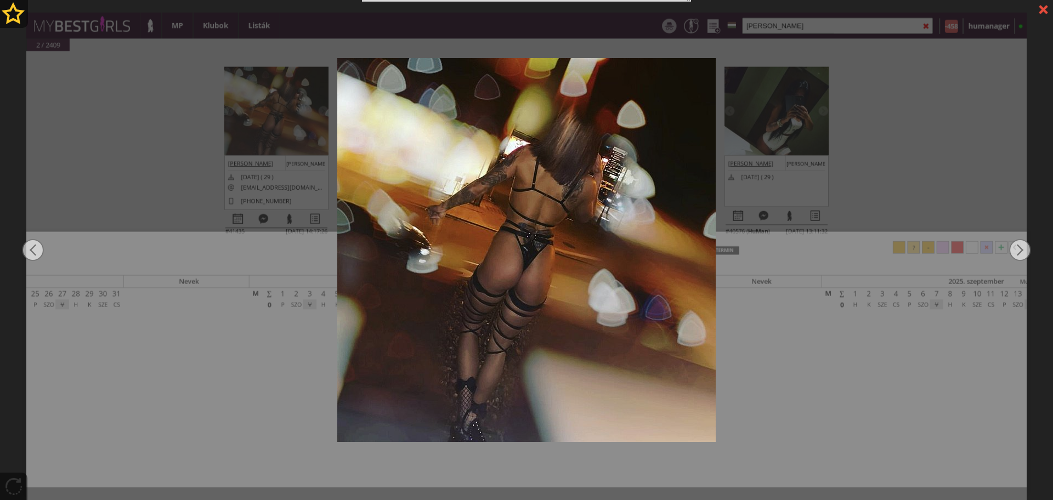
click at [162, 160] on div at bounding box center [526, 250] width 1053 height 500
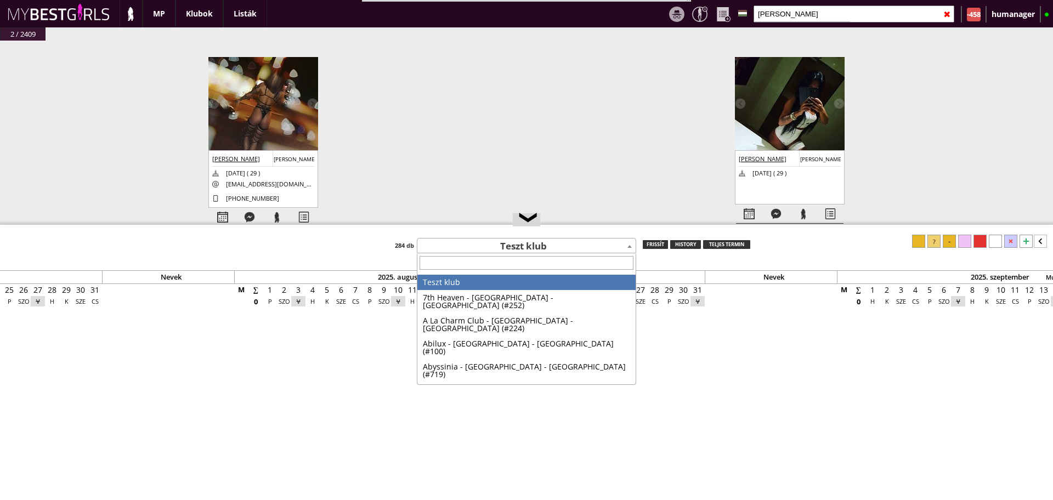
click at [455, 251] on span "Teszt klub" at bounding box center [526, 246] width 218 height 15
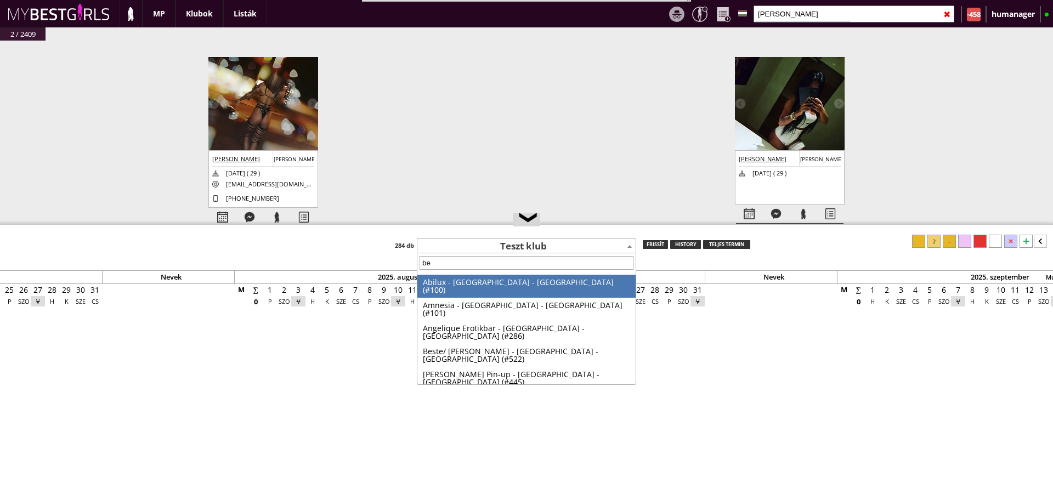
type input "bev"
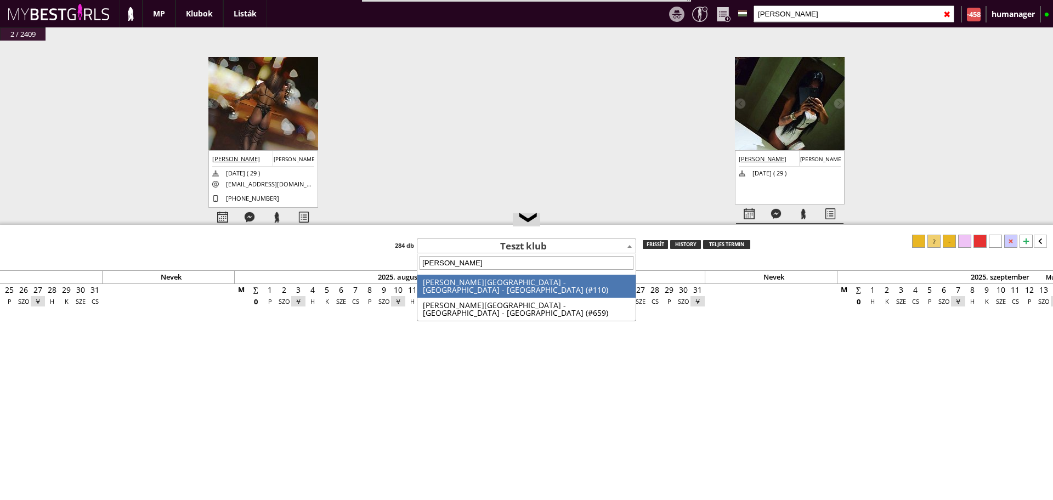
select select "110"
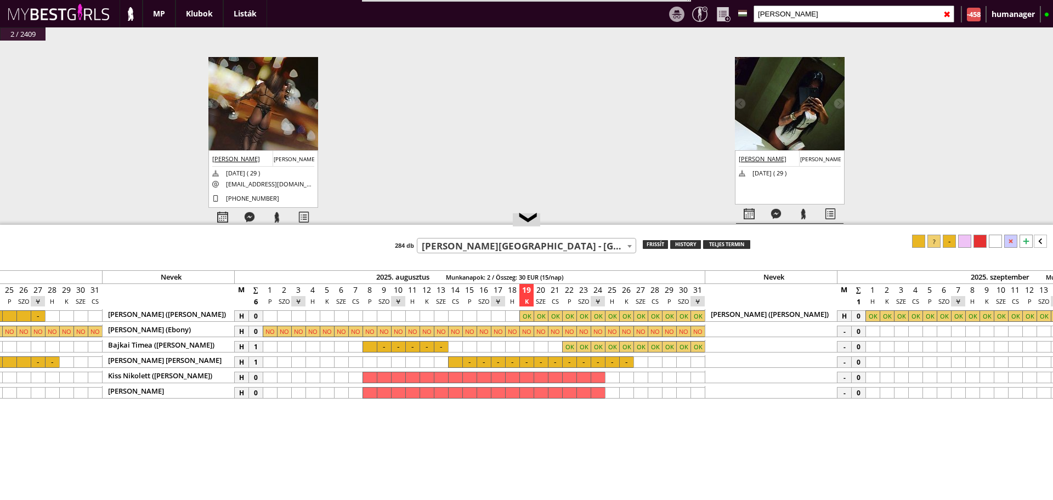
click at [1025, 241] on div at bounding box center [1026, 241] width 13 height 13
click at [596, 408] on div at bounding box center [598, 409] width 14 height 12
click at [698, 408] on div at bounding box center [698, 409] width 14 height 12
click at [940, 241] on div at bounding box center [934, 241] width 13 height 13
click at [776, 10] on input "mihál" at bounding box center [854, 13] width 201 height 17
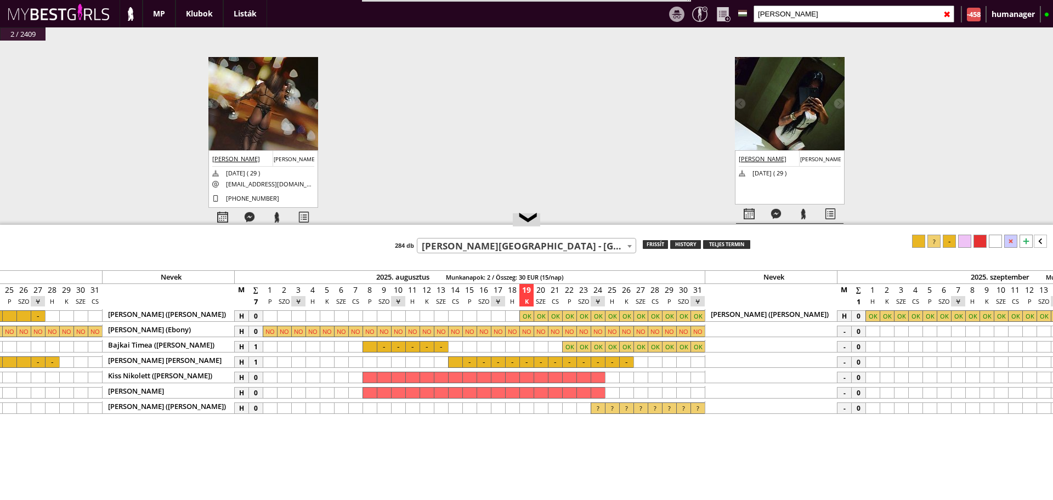
click at [776, 10] on input "mihál" at bounding box center [854, 13] width 201 height 17
click at [776, 10] on input "text" at bounding box center [854, 13] width 201 height 17
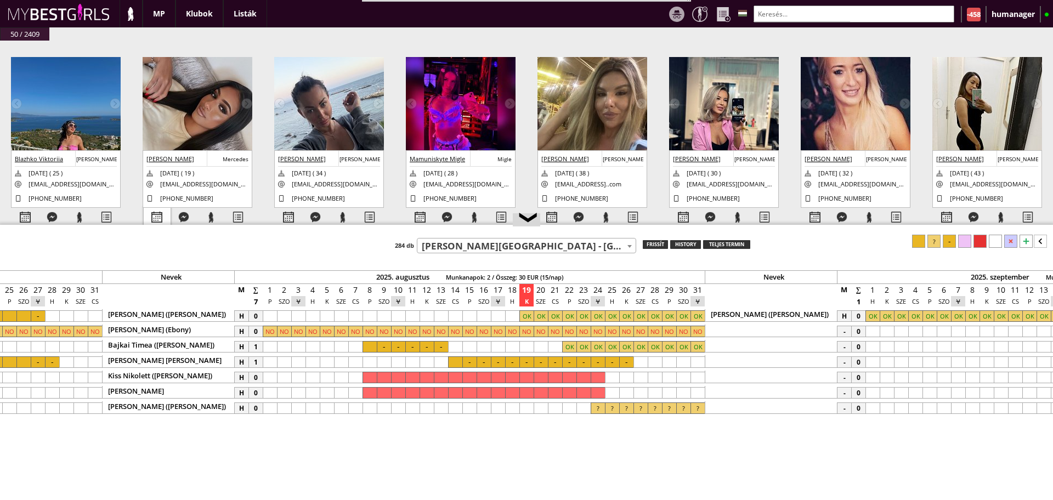
click at [162, 213] on div at bounding box center [157, 217] width 27 height 19
select select "0"
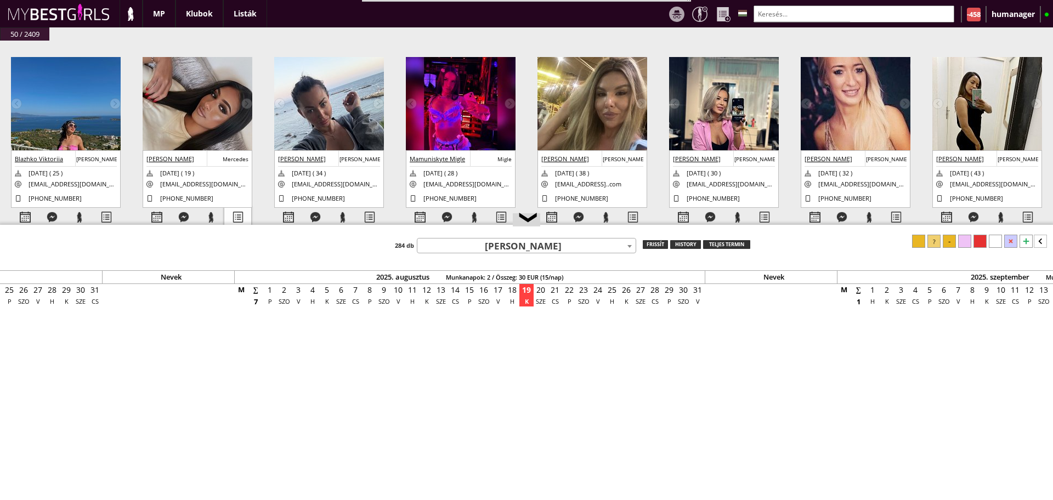
click at [235, 214] on div at bounding box center [237, 217] width 27 height 19
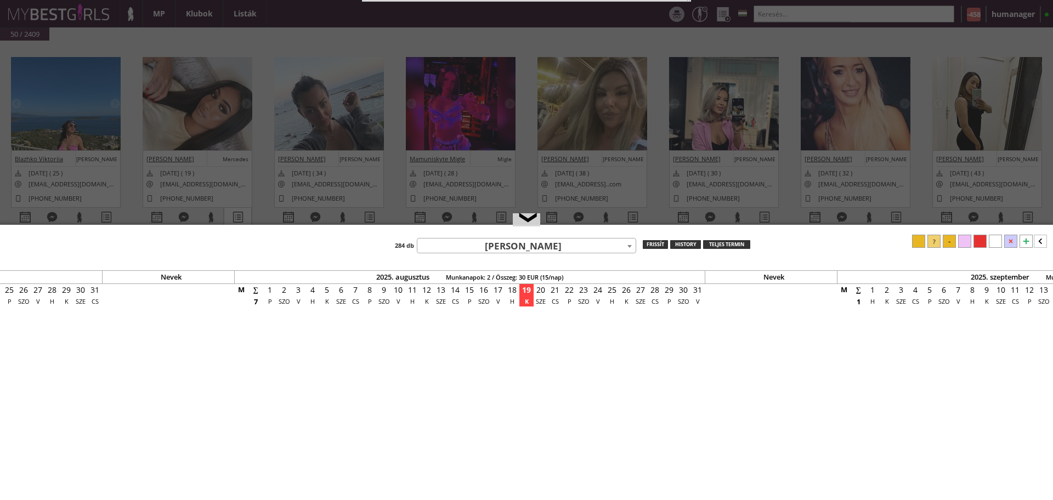
select select "2"
select select "1"
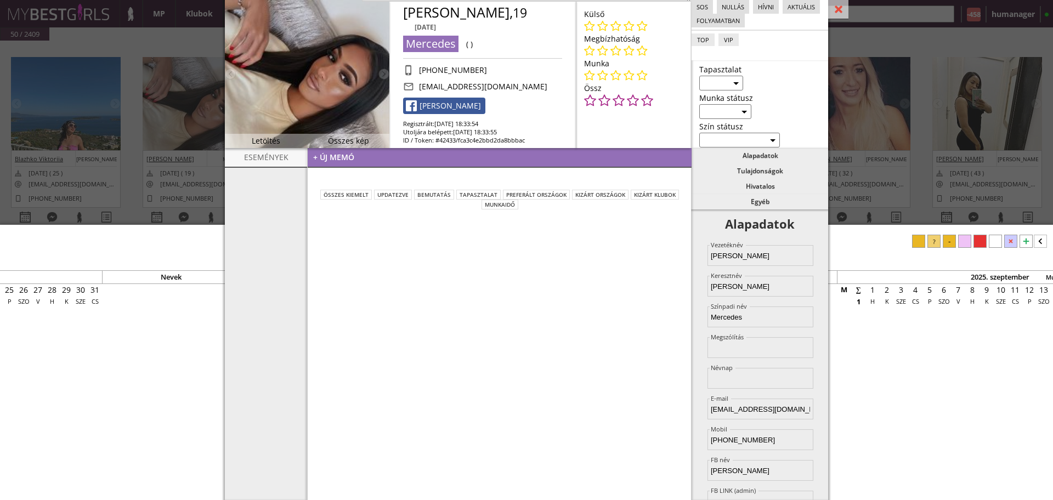
click at [472, 104] on link "Rebeka németh" at bounding box center [444, 106] width 82 height 16
click at [442, 109] on link "Rebeka németh" at bounding box center [444, 106] width 82 height 16
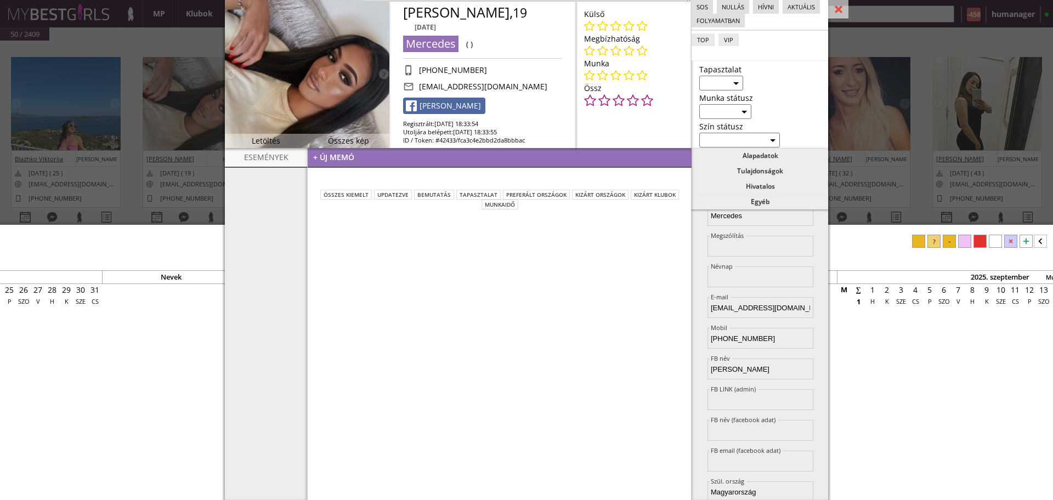
scroll to position [104, 0]
click at [755, 388] on input at bounding box center [761, 397] width 106 height 21
paste input "https://www.facebook.com/profile.php?id=100072039040004"
type input "https://www.facebook.com/profile.php?id=100072039040004"
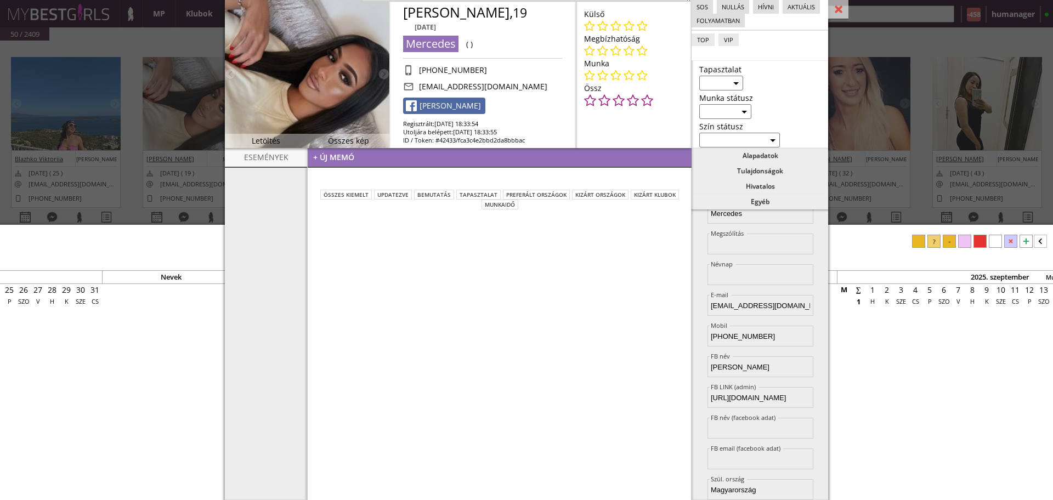
scroll to position [0, 0]
click at [560, 359] on div "+ új memó összes kiemelt updatezve bemutatás tapasztalat Preferált országok Kiz…" at bounding box center [499, 324] width 385 height 352
click at [316, 87] on img at bounding box center [307, 74] width 165 height 148
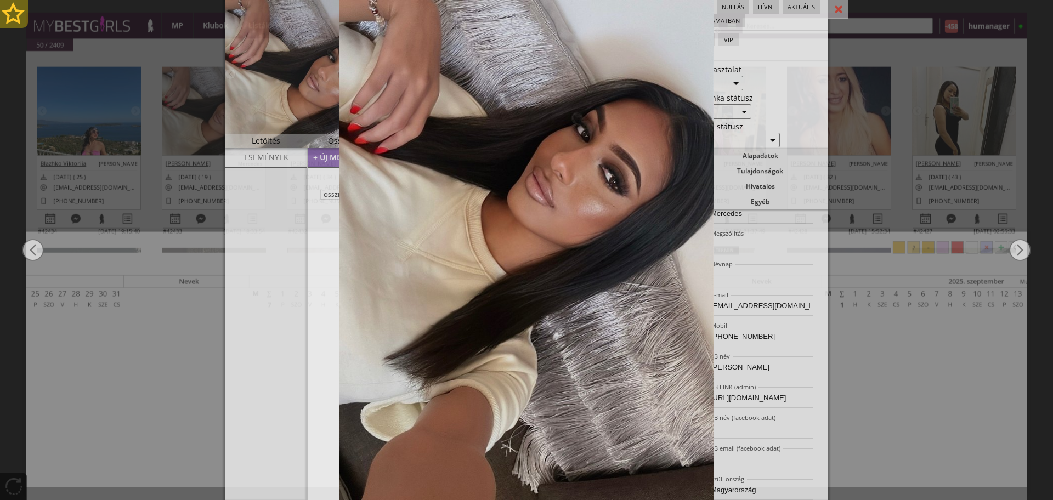
click at [15, 25] on div at bounding box center [14, 14] width 28 height 28
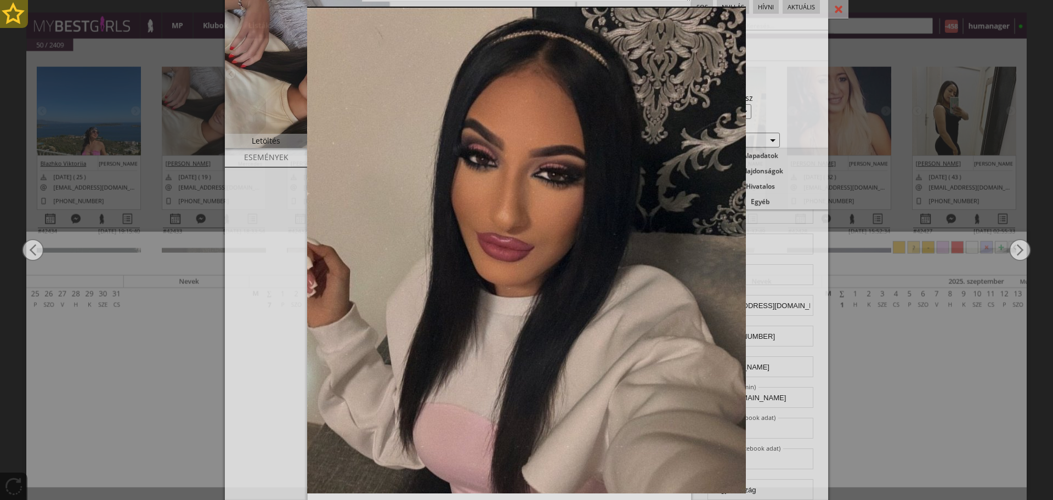
click at [15, 25] on div at bounding box center [14, 14] width 28 height 28
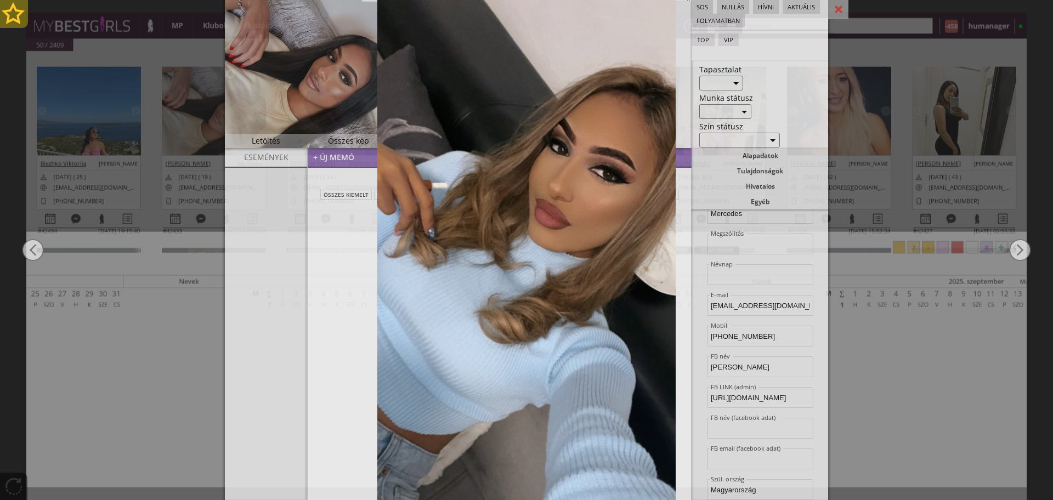
click at [15, 25] on div at bounding box center [14, 14] width 28 height 28
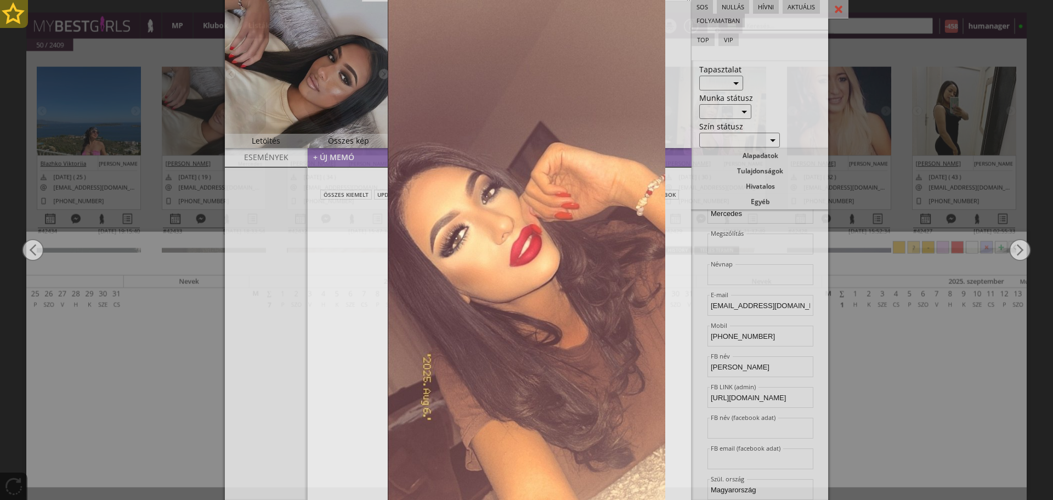
click at [12, 13] on div at bounding box center [14, 14] width 28 height 28
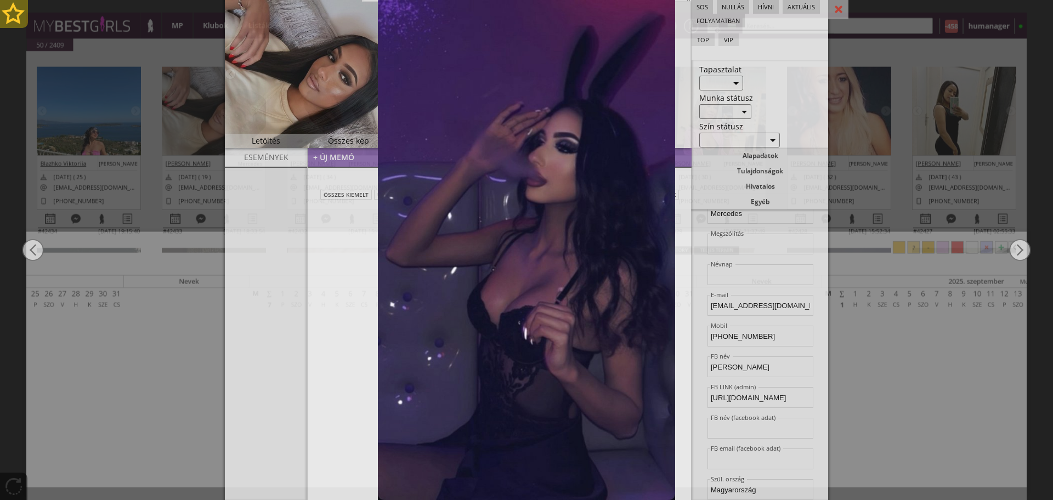
click at [12, 13] on div at bounding box center [14, 14] width 28 height 28
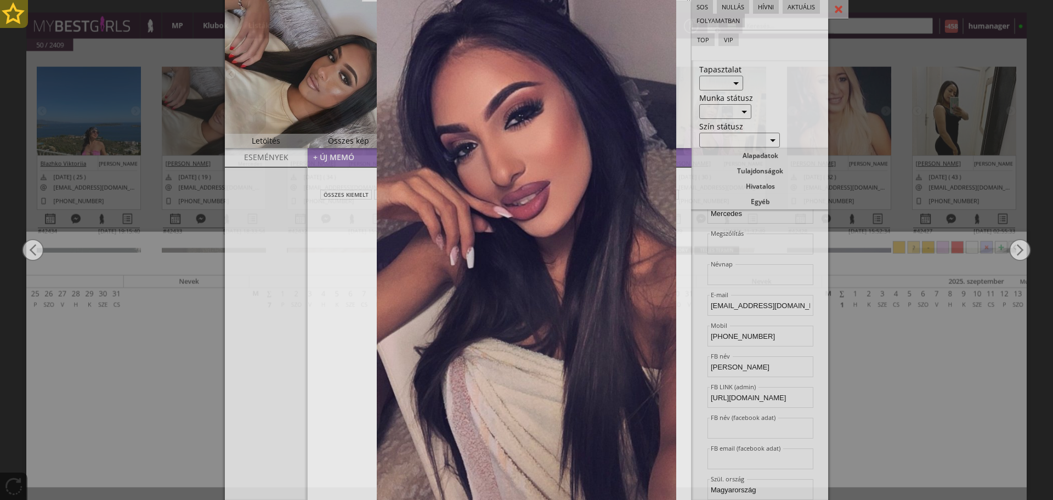
click at [12, 13] on div at bounding box center [14, 14] width 28 height 28
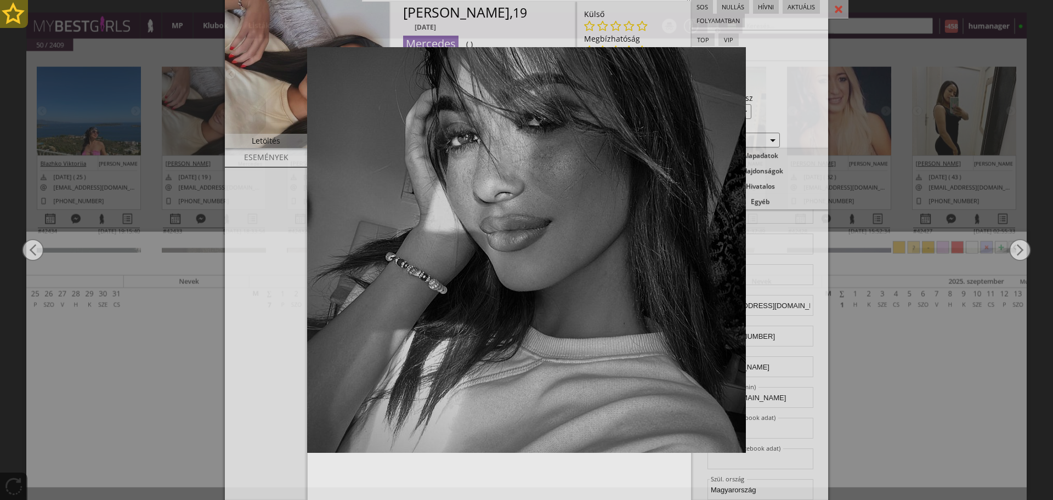
click at [12, 13] on div at bounding box center [14, 14] width 28 height 28
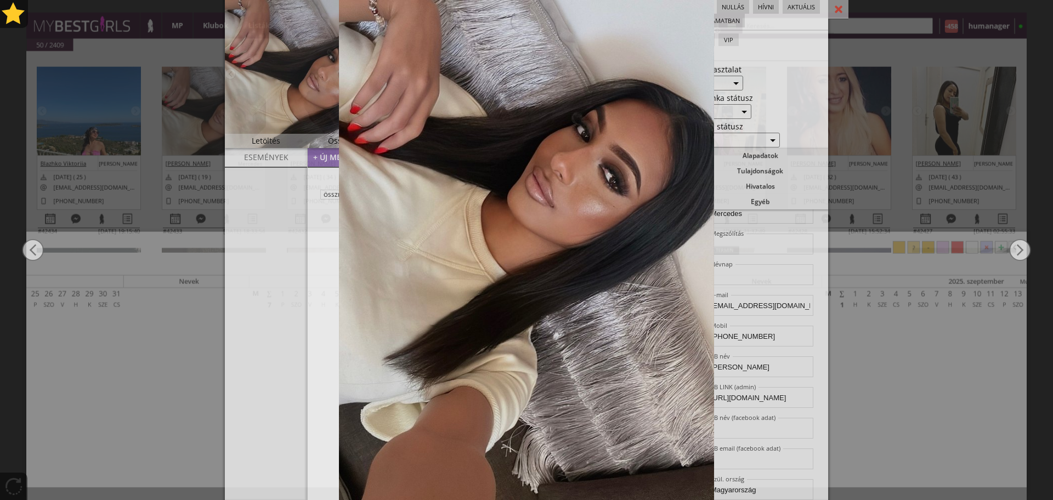
click at [141, 116] on div at bounding box center [526, 250] width 1053 height 500
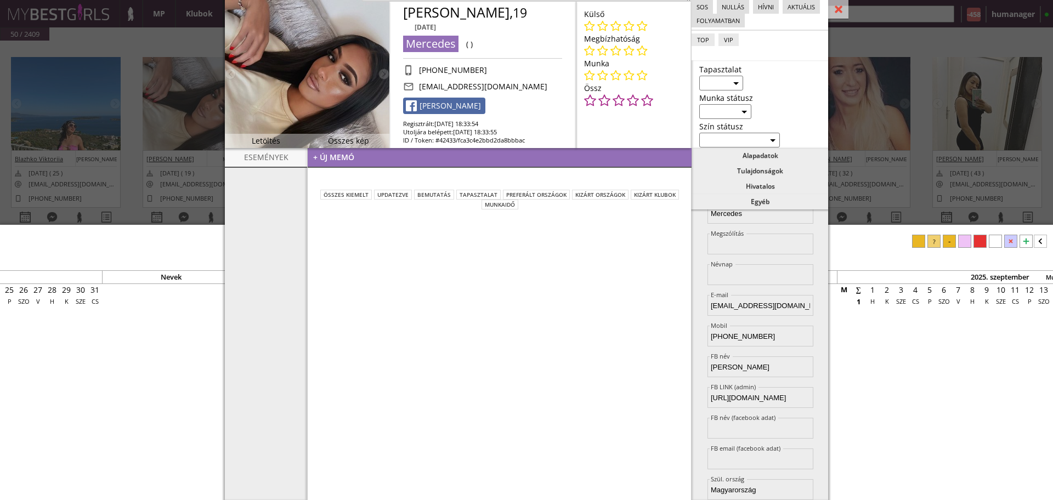
click at [141, 116] on div "#42434 2025-08-18 19:15:40 Blazhko Viktoriia Margo 2000-07-08 ( 25 ) blazhkovik…" at bounding box center [526, 147] width 1053 height 212
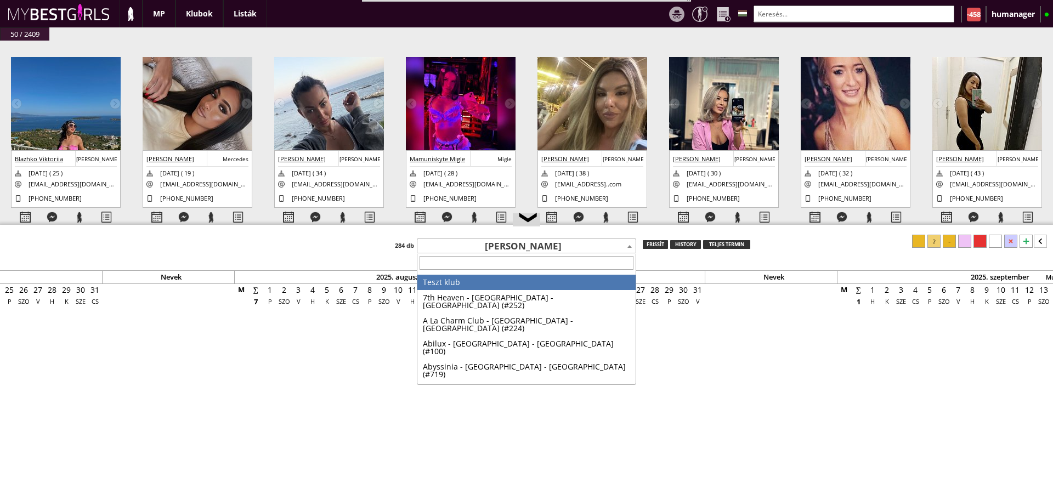
click at [458, 244] on span "Németh Rebeka Mercédesz" at bounding box center [526, 246] width 218 height 15
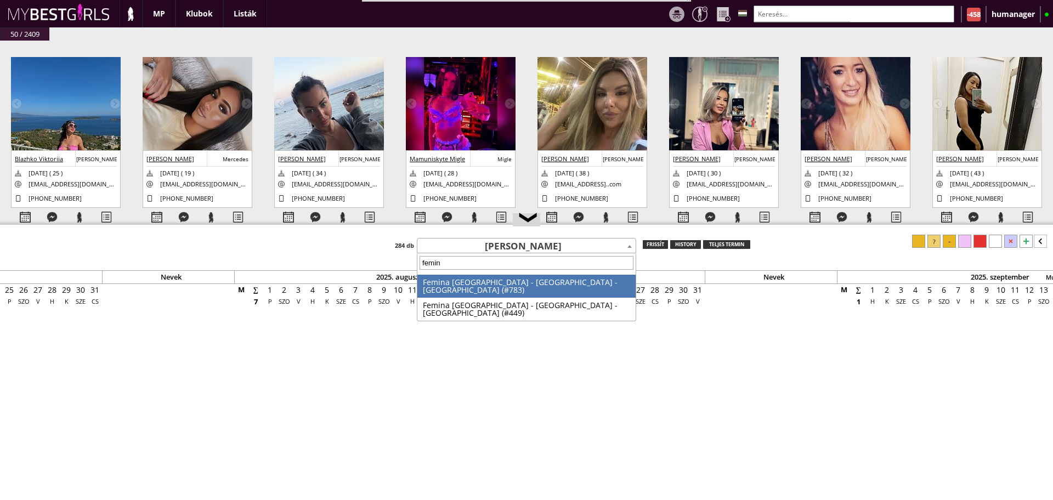
type input "femina"
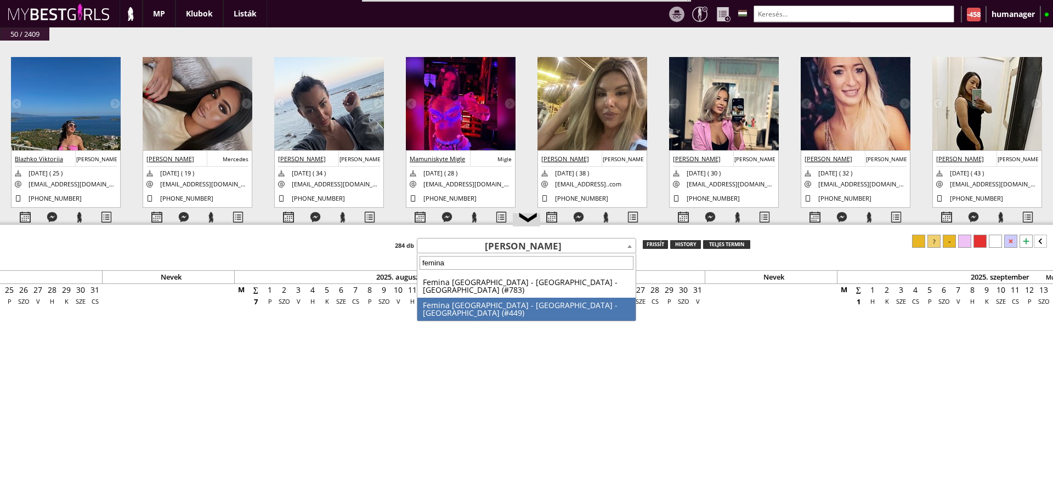
select select "449"
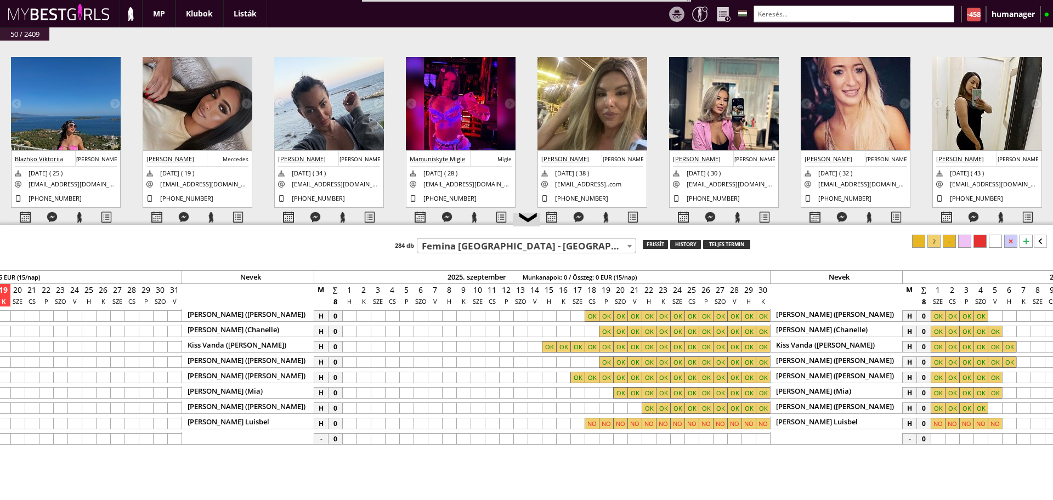
scroll to position [0, 5260]
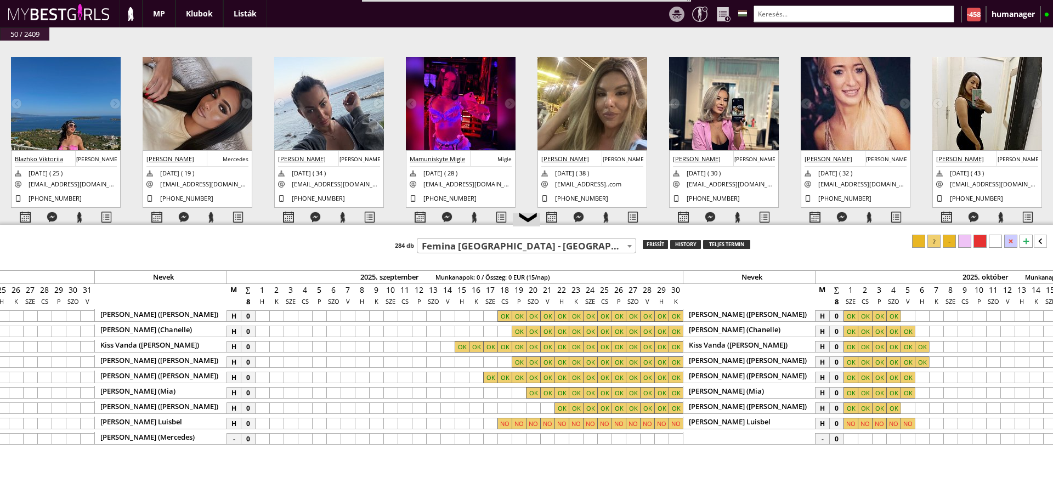
click at [464, 437] on div at bounding box center [462, 439] width 14 height 12
click at [676, 438] on div at bounding box center [676, 439] width 14 height 12
click at [936, 239] on div at bounding box center [934, 241] width 13 height 13
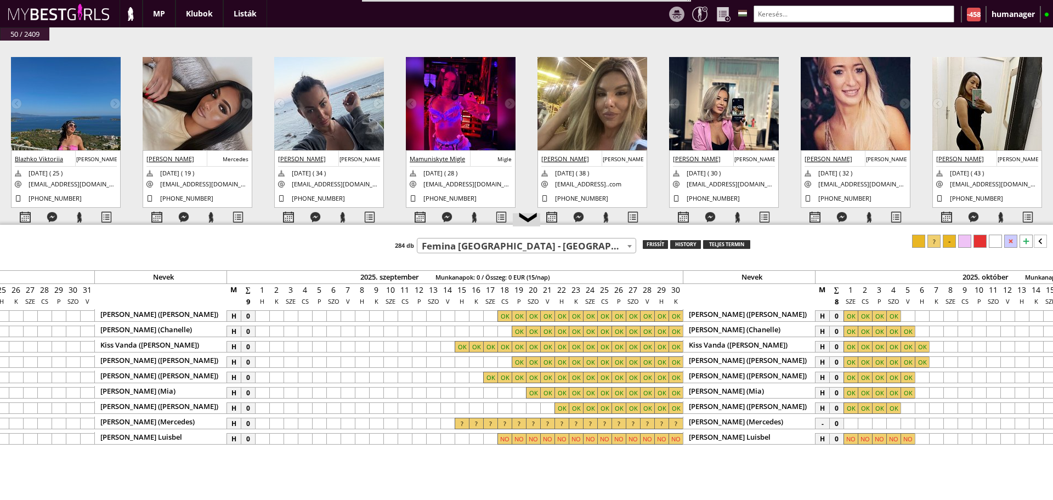
click at [849, 420] on div at bounding box center [851, 424] width 14 height 12
click at [919, 426] on div at bounding box center [922, 424] width 14 height 12
click at [932, 245] on div at bounding box center [934, 241] width 13 height 13
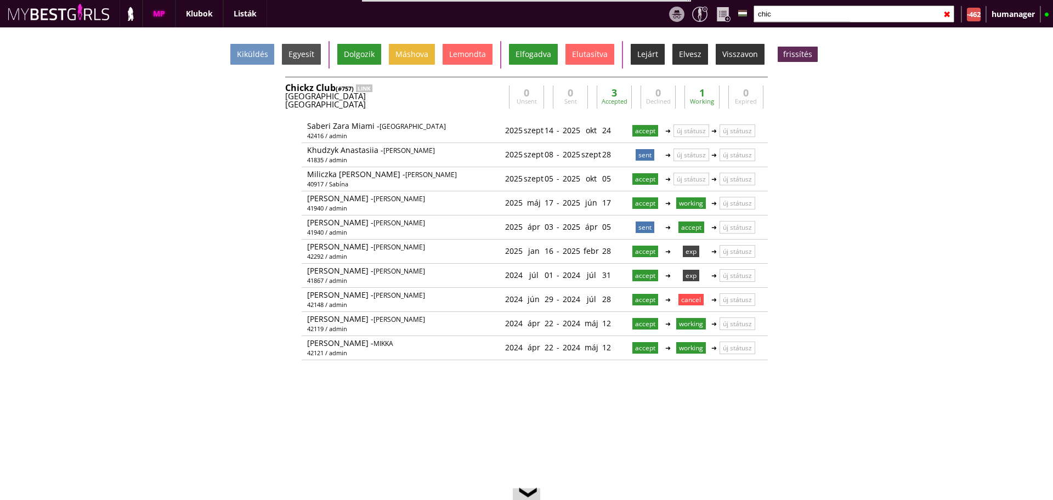
click at [787, 18] on input "chic" at bounding box center [854, 13] width 201 height 17
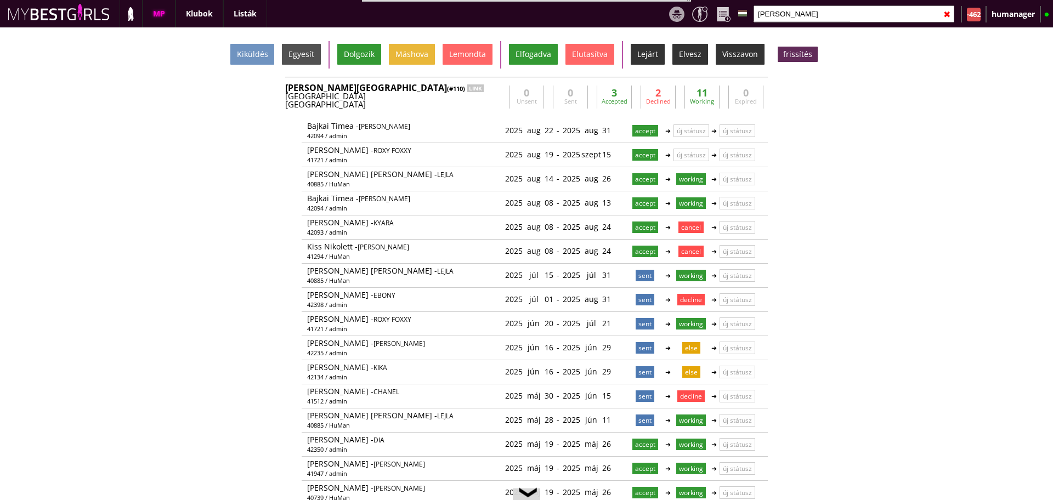
type input "bever"
click at [464, 103] on div "Wien" at bounding box center [394, 104] width 219 height 8
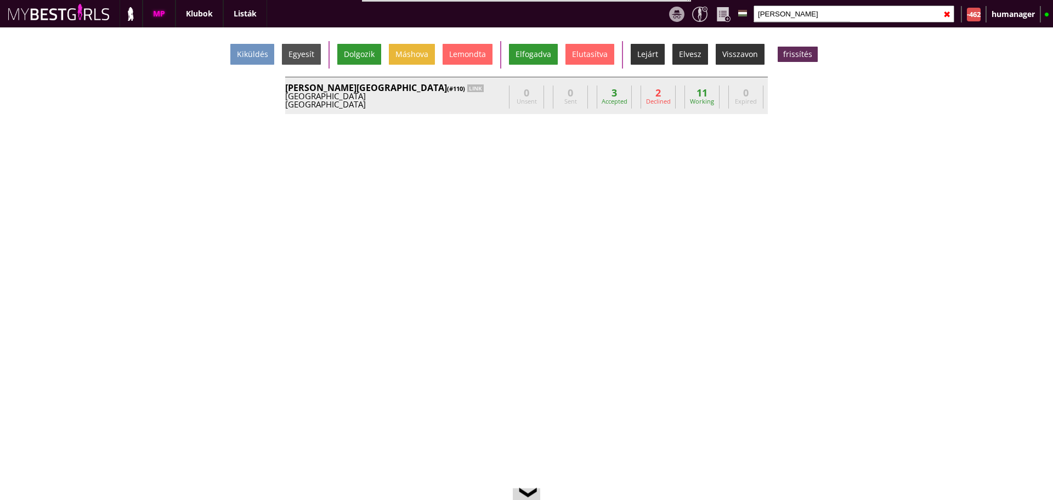
click at [464, 103] on div "Wien" at bounding box center [394, 104] width 219 height 8
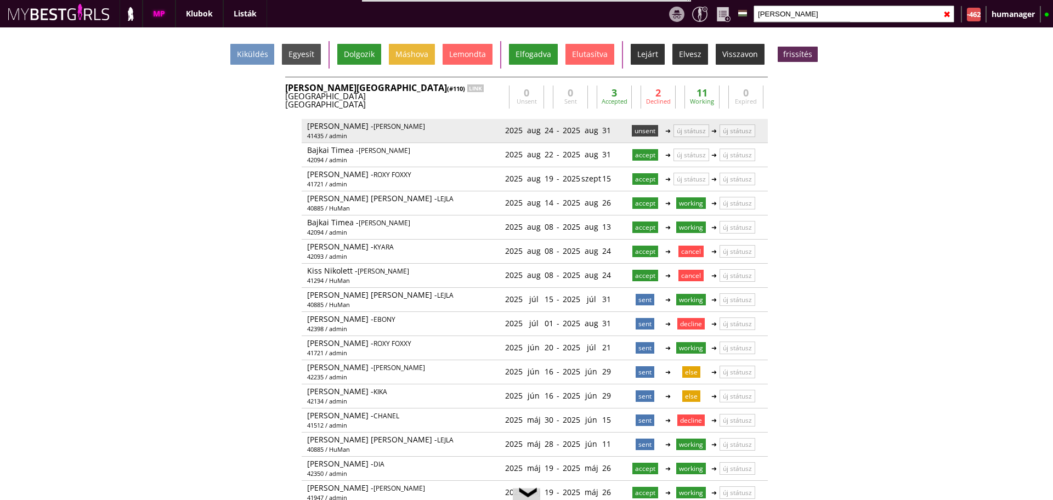
click at [640, 132] on p "unsent" at bounding box center [645, 131] width 26 height 12
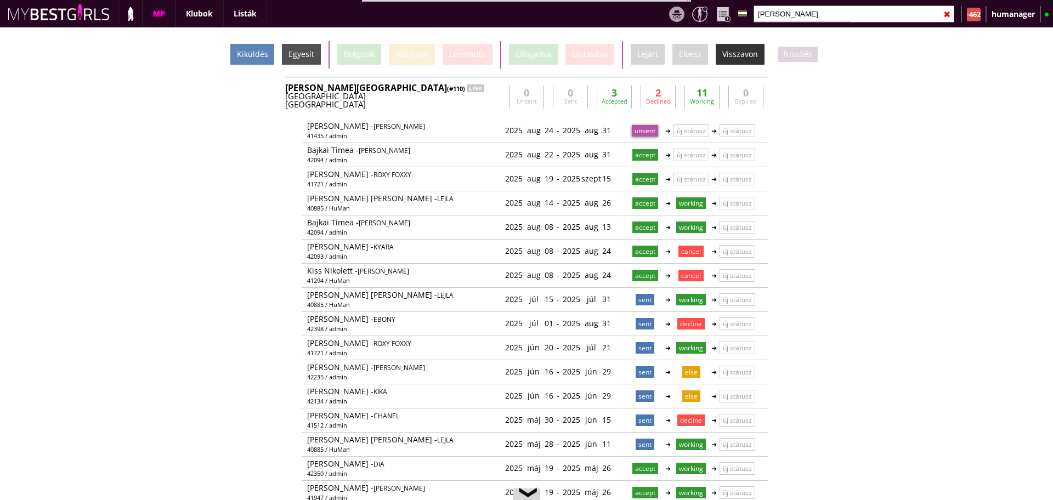
click at [264, 60] on div "Kiküldés" at bounding box center [252, 54] width 44 height 21
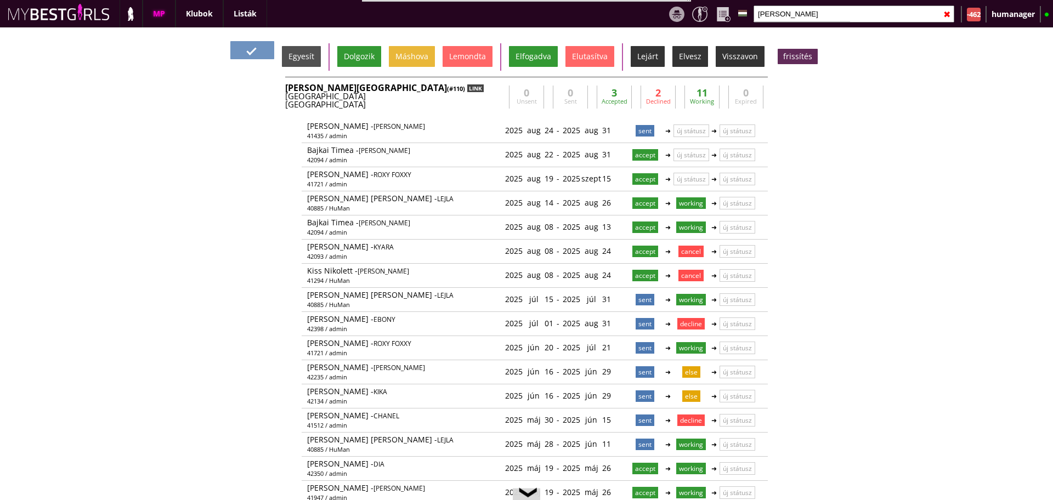
click at [467, 86] on div "LINK" at bounding box center [475, 88] width 16 height 8
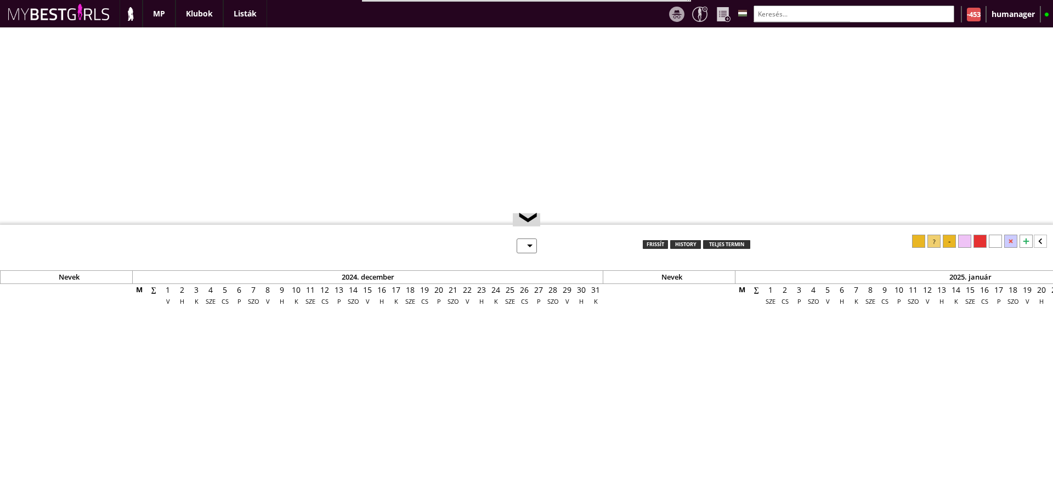
select select "0"
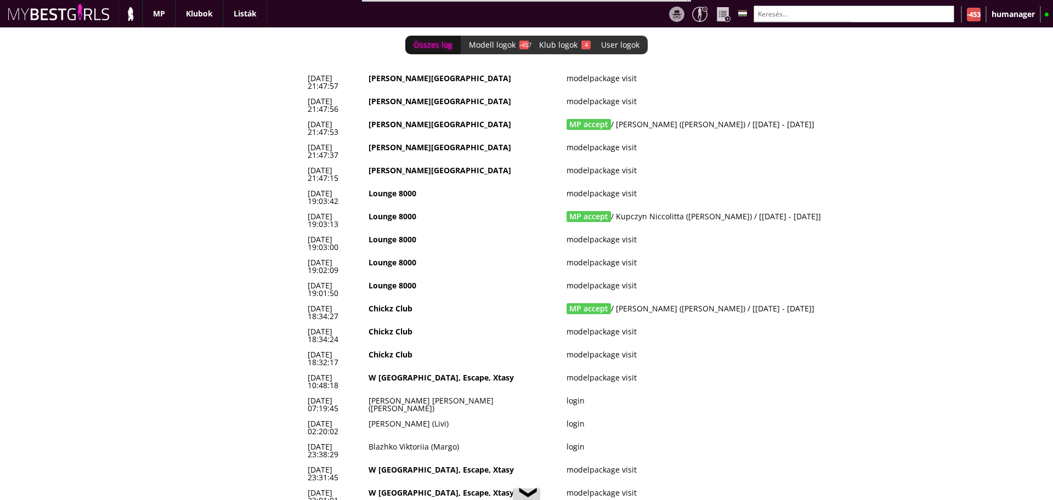
scroll to position [0, 4649]
click at [700, 117] on td "MP accept / [PERSON_NAME] ([PERSON_NAME]) / [[DATE] - [DATE]]" at bounding box center [730, 128] width 334 height 23
click at [828, 117] on td "MP accept / [PERSON_NAME] ([PERSON_NAME]) / [[DATE] - [DATE]]" at bounding box center [730, 128] width 334 height 23
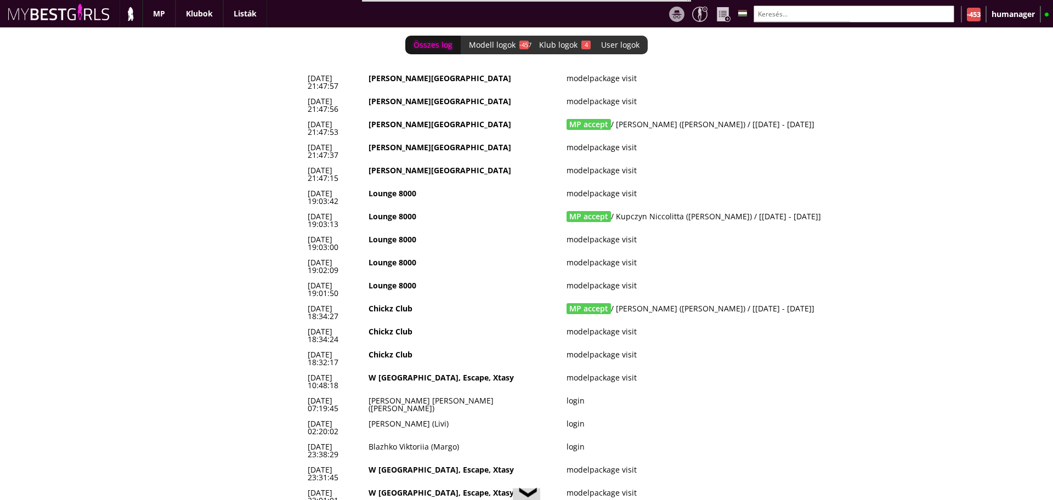
drag, startPoint x: 828, startPoint y: 109, endPoint x: 305, endPoint y: 110, distance: 522.7
click at [305, 117] on tr "[DATE] 21:47:53 [PERSON_NAME][GEOGRAPHIC_DATA] MP accept / [PERSON_NAME] ([PERS…" at bounding box center [600, 128] width 592 height 23
copy tr "[DATE] 21:47:53 [PERSON_NAME] MP accept / [PERSON_NAME] ([PERSON_NAME]) / [[DAT…"
